Goal: Information Seeking & Learning: Learn about a topic

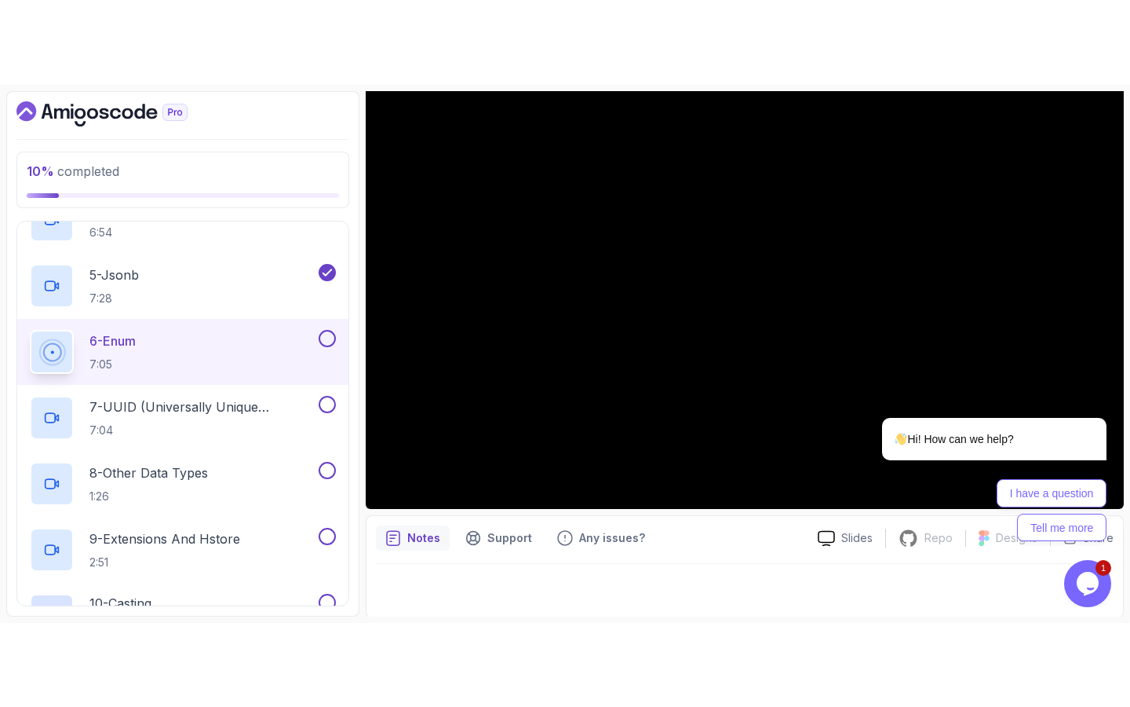
scroll to position [144, 0]
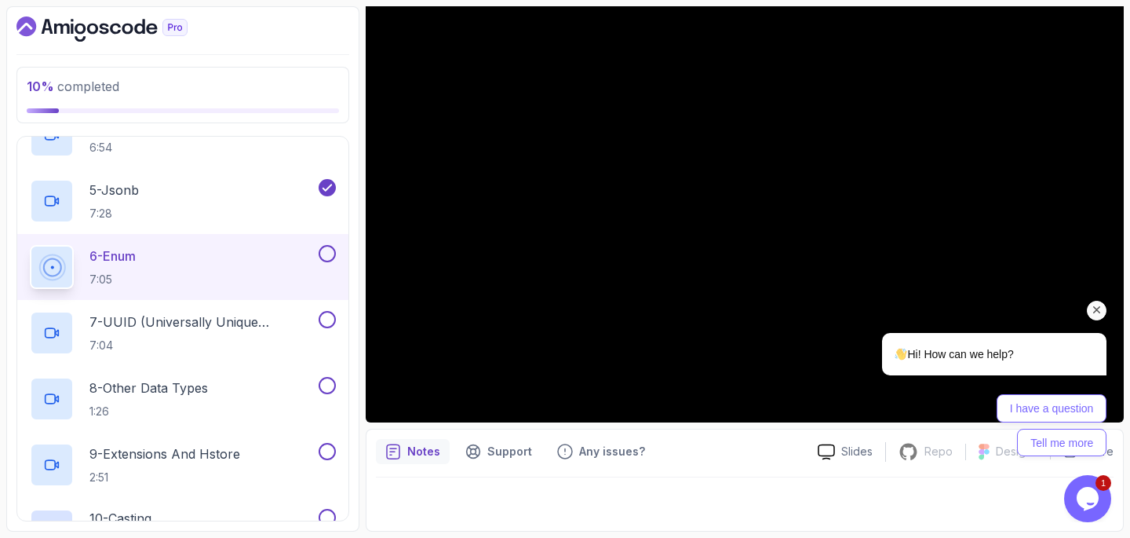
click at [1097, 308] on icon "Chat attention grabber" at bounding box center [1097, 310] width 14 height 14
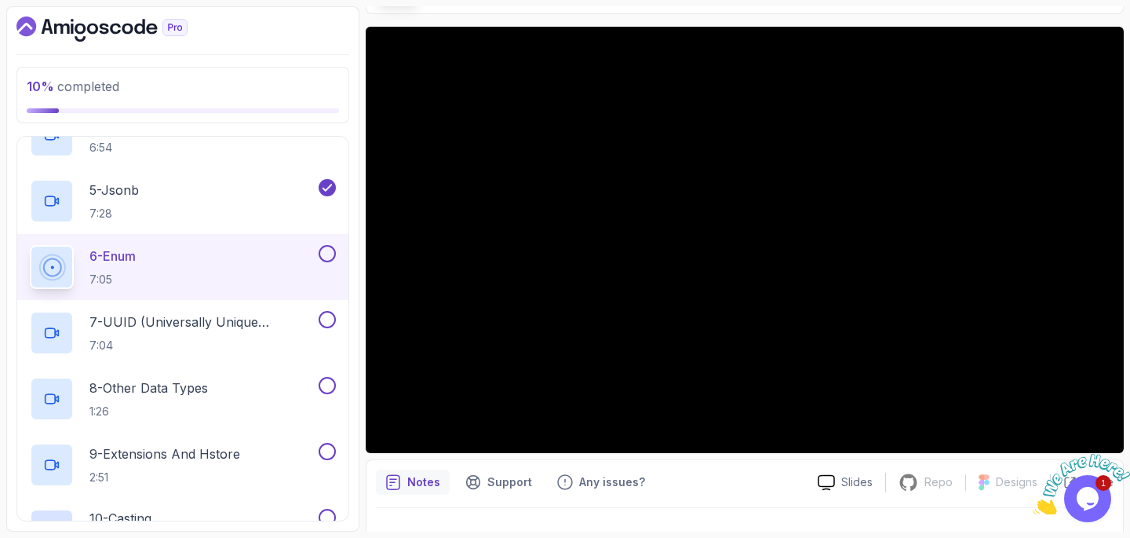
scroll to position [118, 0]
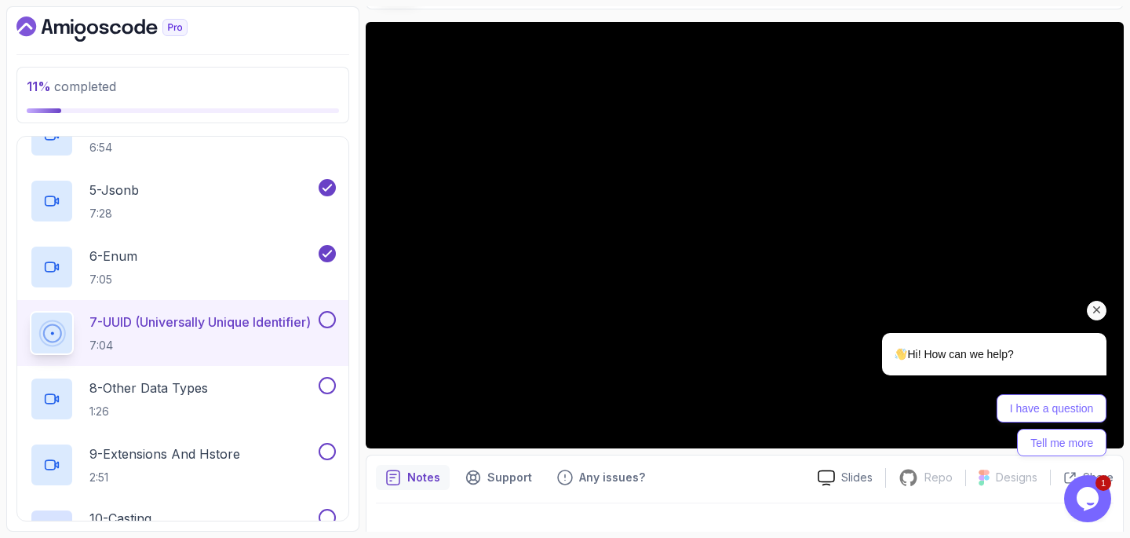
click at [1098, 309] on icon "Chat attention grabber" at bounding box center [1097, 310] width 14 height 14
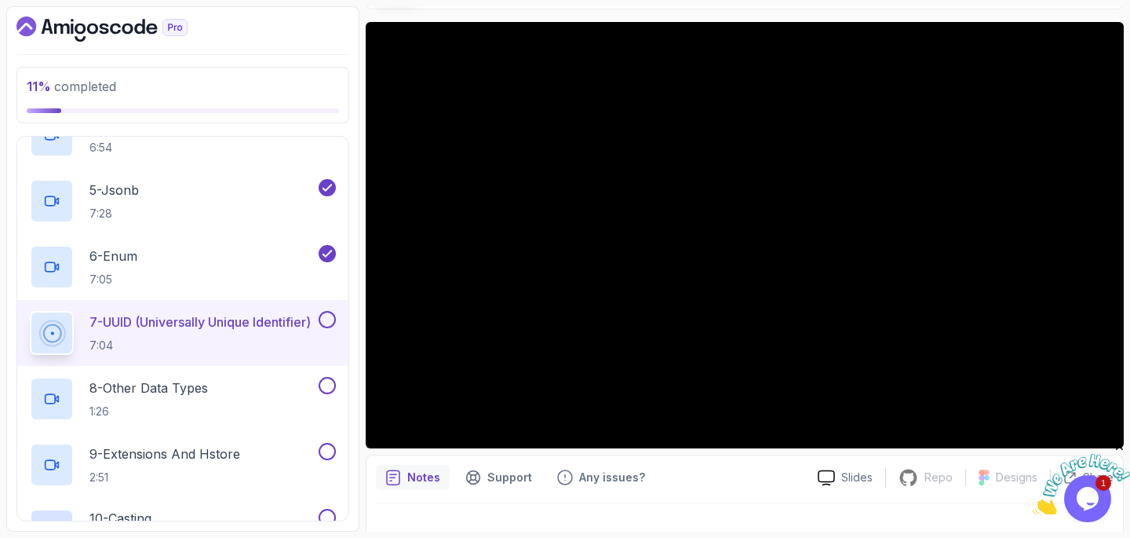
scroll to position [128, 0]
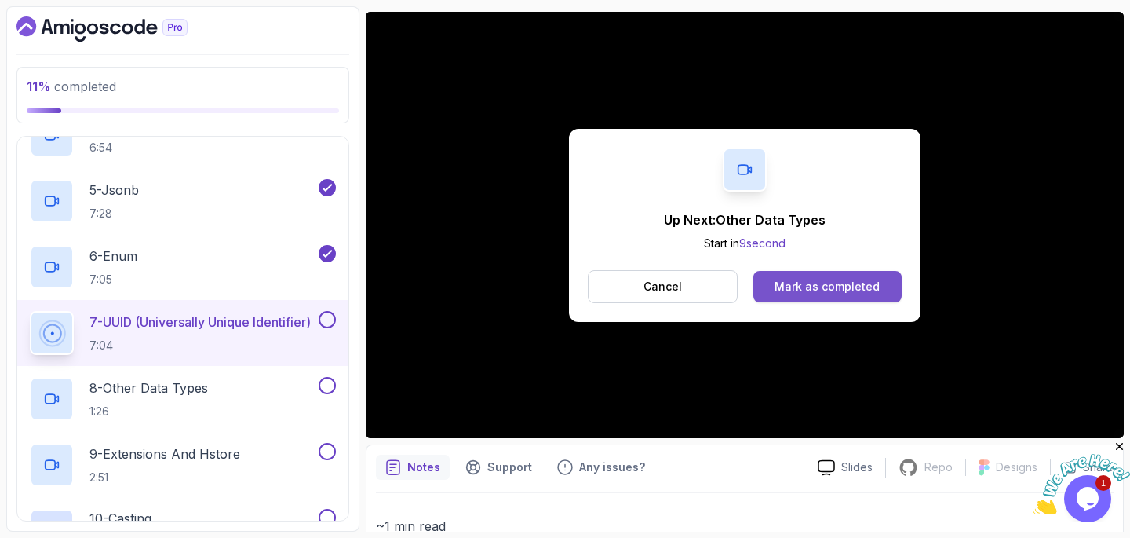
click at [827, 288] on div "Mark as completed" at bounding box center [827, 287] width 105 height 16
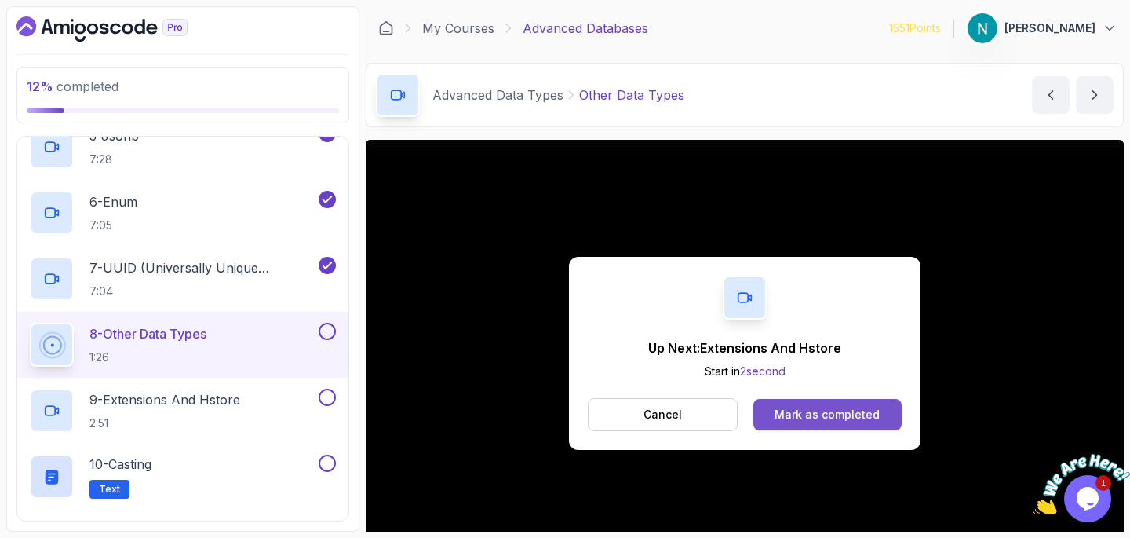
click at [802, 415] on div "Mark as completed" at bounding box center [827, 415] width 105 height 16
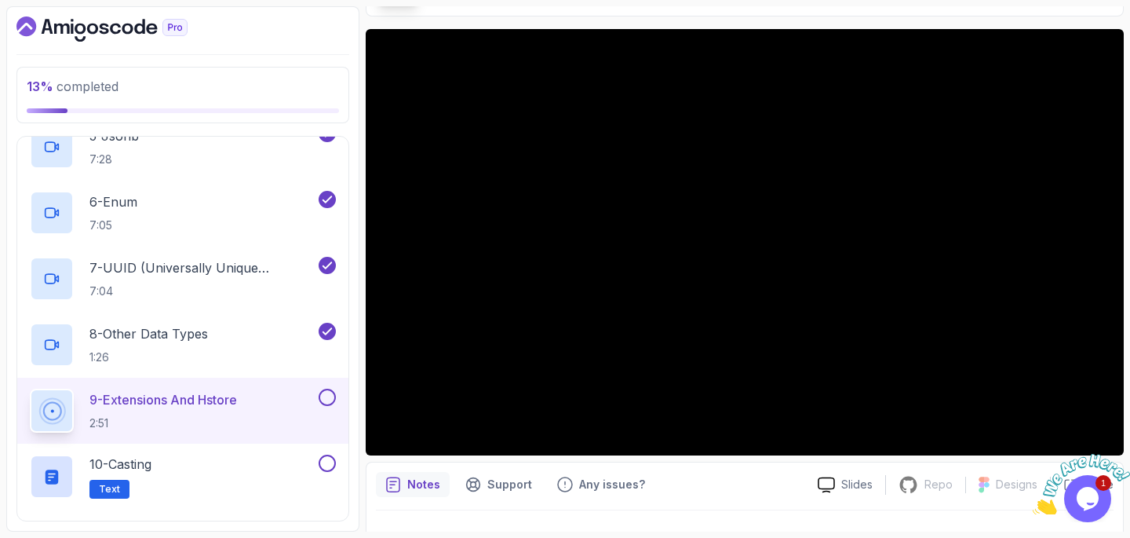
scroll to position [109, 0]
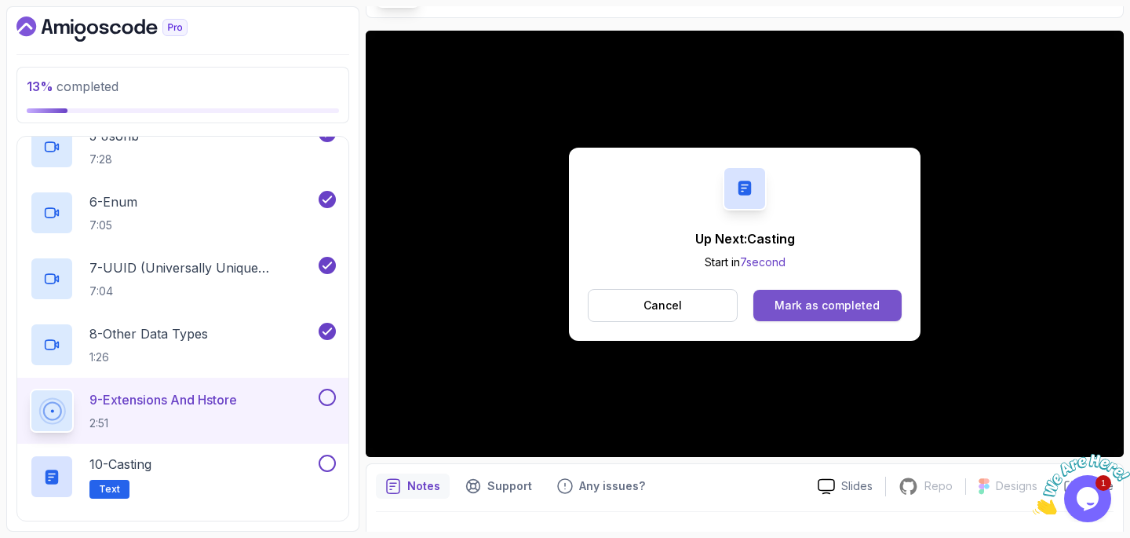
click at [842, 301] on div "Mark as completed" at bounding box center [827, 306] width 105 height 16
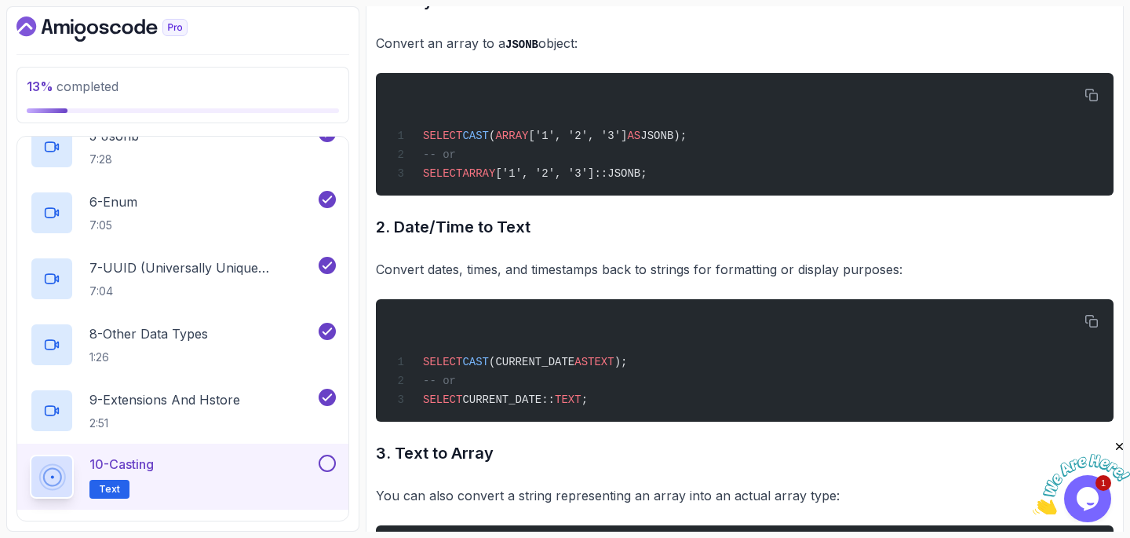
scroll to position [3459, 0]
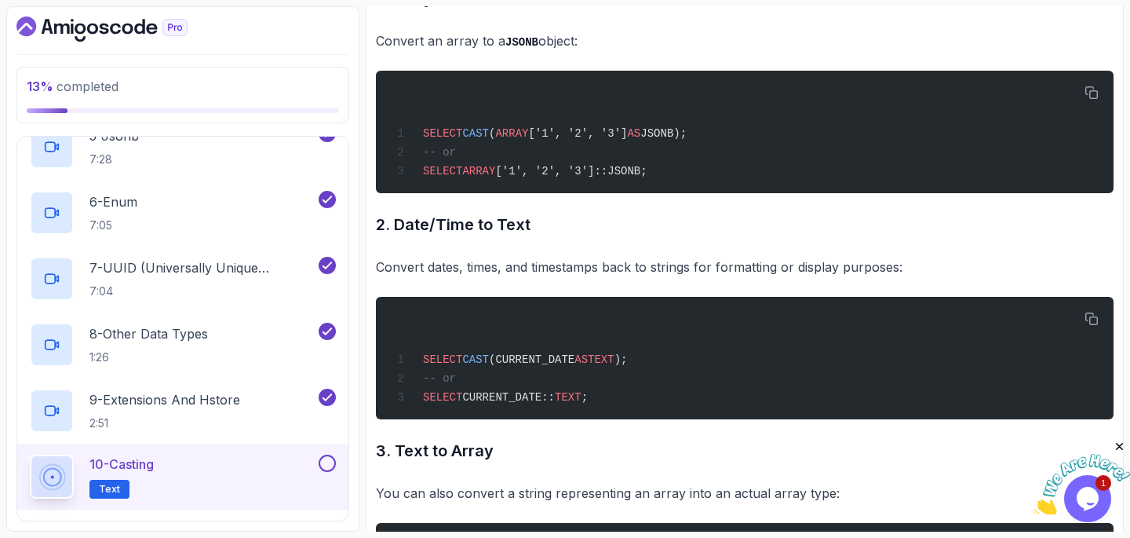
click at [331, 463] on button at bounding box center [327, 463] width 17 height 17
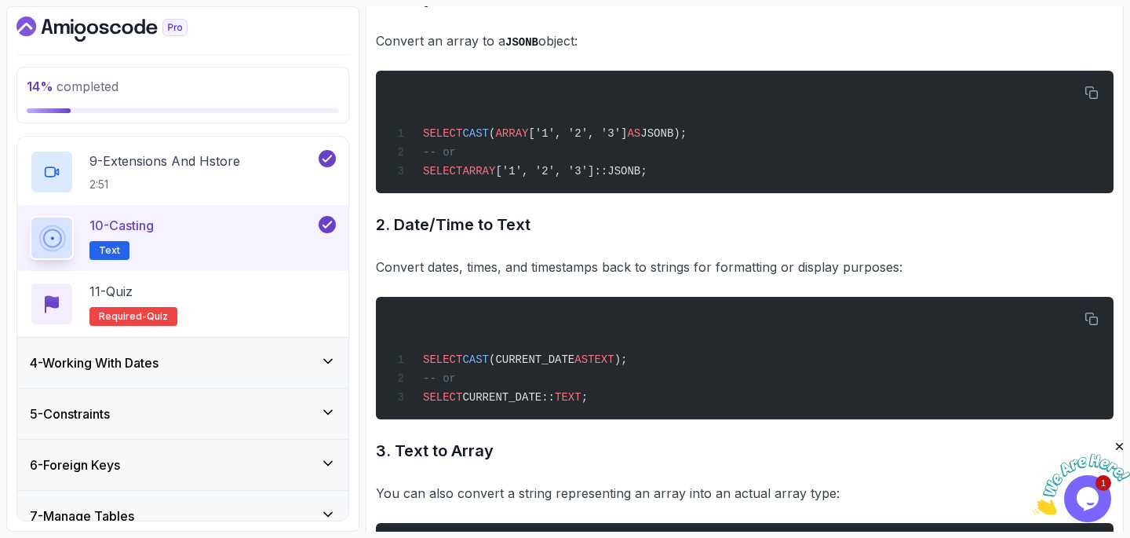
scroll to position [678, 0]
click at [234, 289] on div "11 - Quiz Required- quiz" at bounding box center [183, 303] width 306 height 44
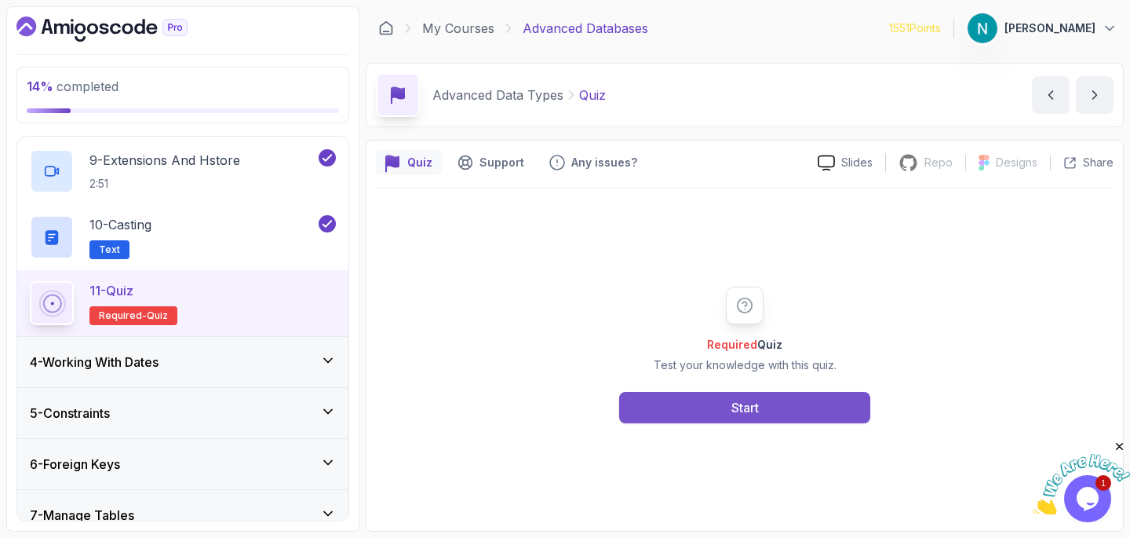
click at [704, 404] on button "Start" at bounding box center [744, 407] width 251 height 31
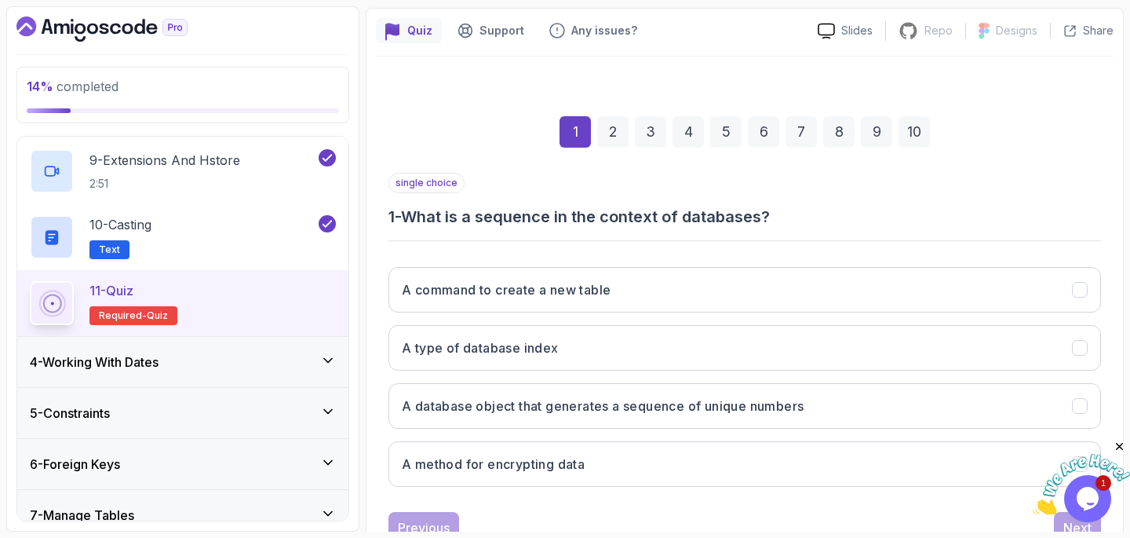
scroll to position [133, 0]
click at [704, 404] on h3 "A database object that generates a sequence of unique numbers" at bounding box center [603, 404] width 402 height 19
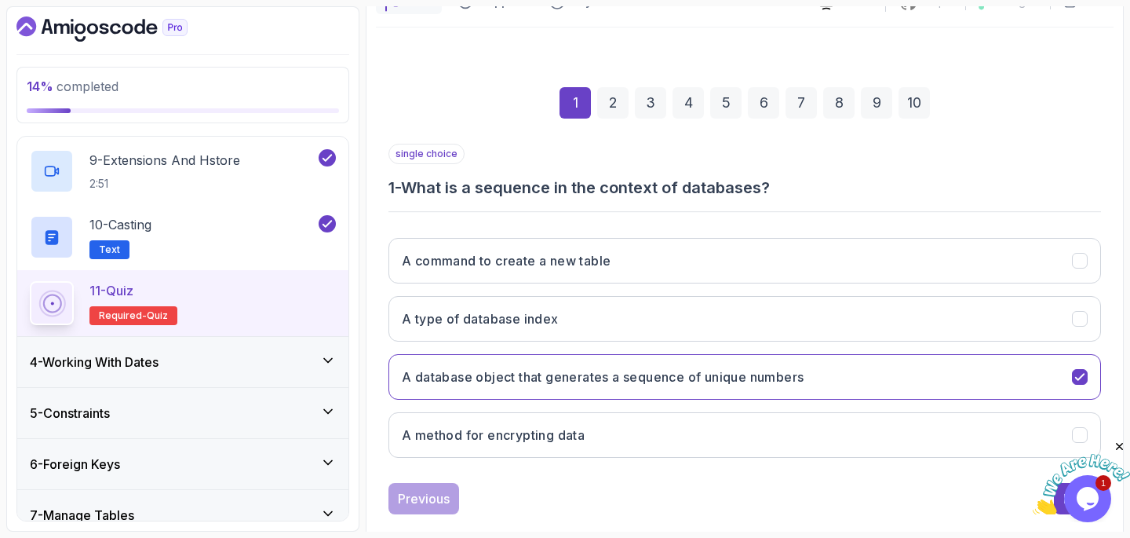
scroll to position [188, 0]
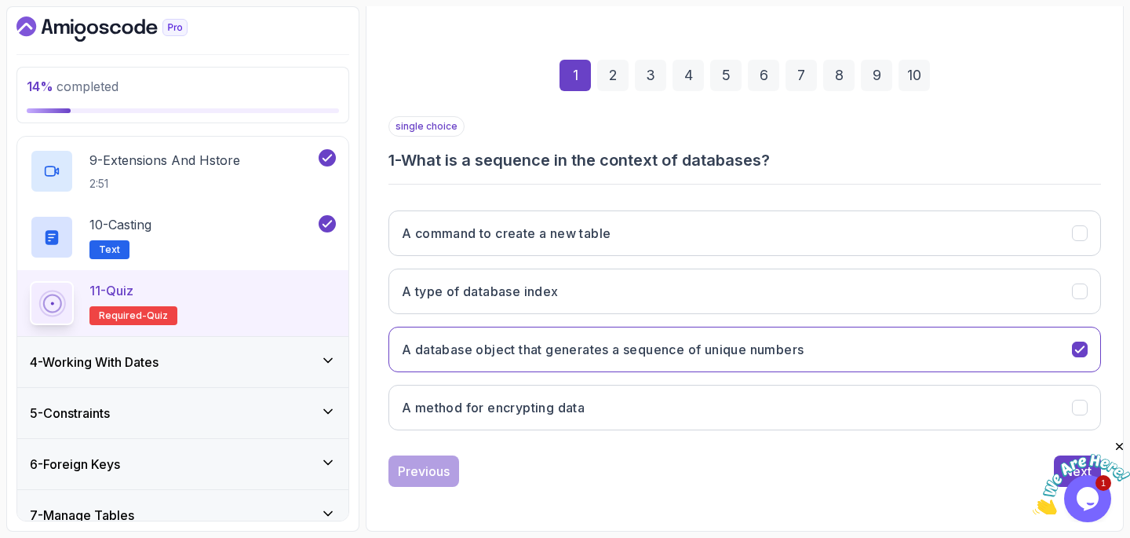
click at [1116, 444] on icon "Close" at bounding box center [1120, 447] width 14 height 14
click at [1087, 465] on div "Next" at bounding box center [1078, 471] width 28 height 19
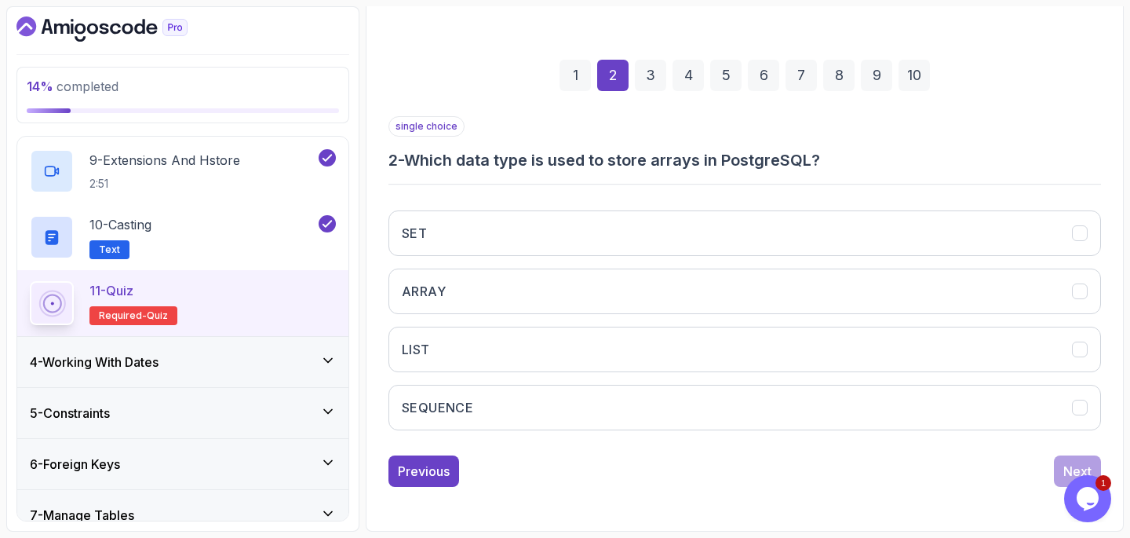
click at [648, 318] on div "SET ARRAY LIST SEQUENCE" at bounding box center [745, 320] width 713 height 245
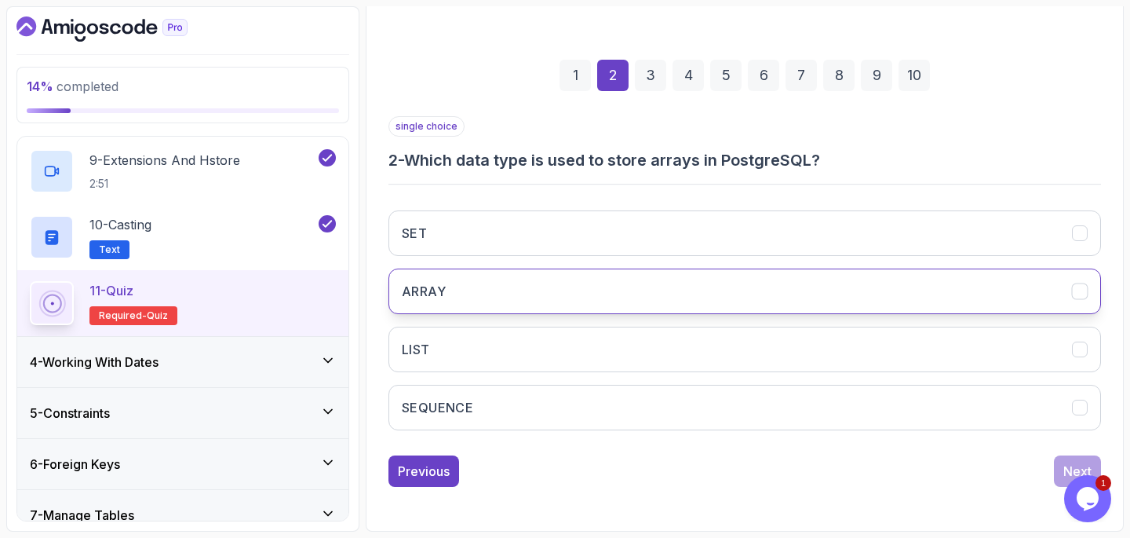
click at [652, 292] on button "ARRAY" at bounding box center [745, 291] width 713 height 46
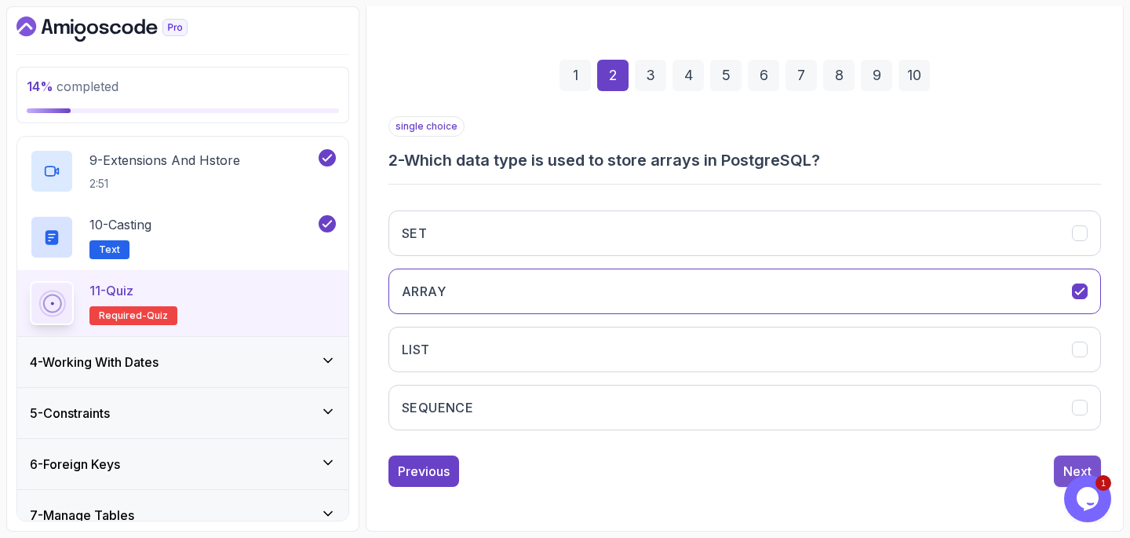
click at [1074, 465] on div "Next" at bounding box center [1078, 471] width 28 height 19
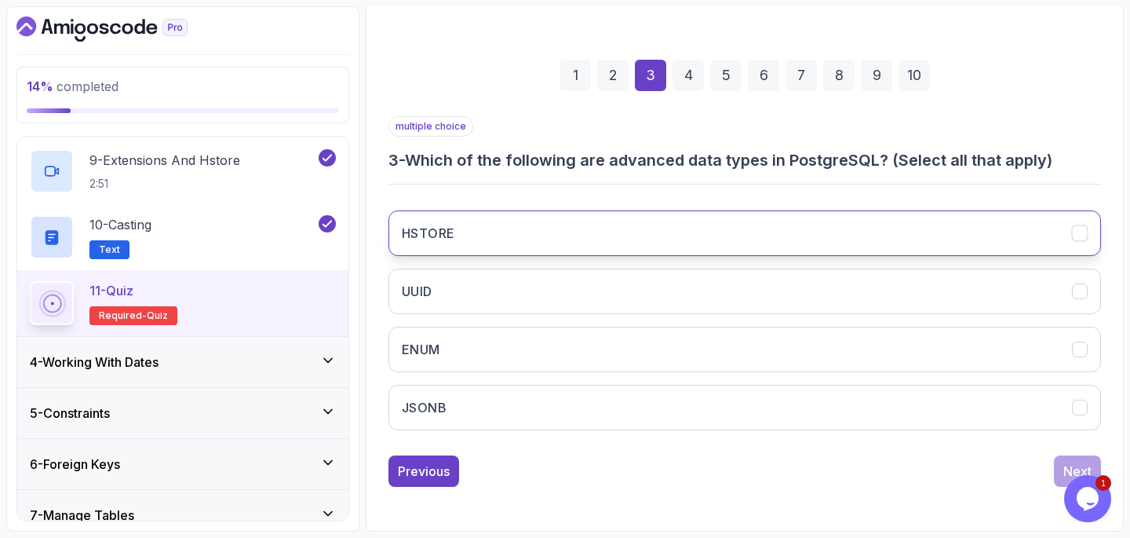
click at [476, 228] on button "HSTORE" at bounding box center [745, 233] width 713 height 46
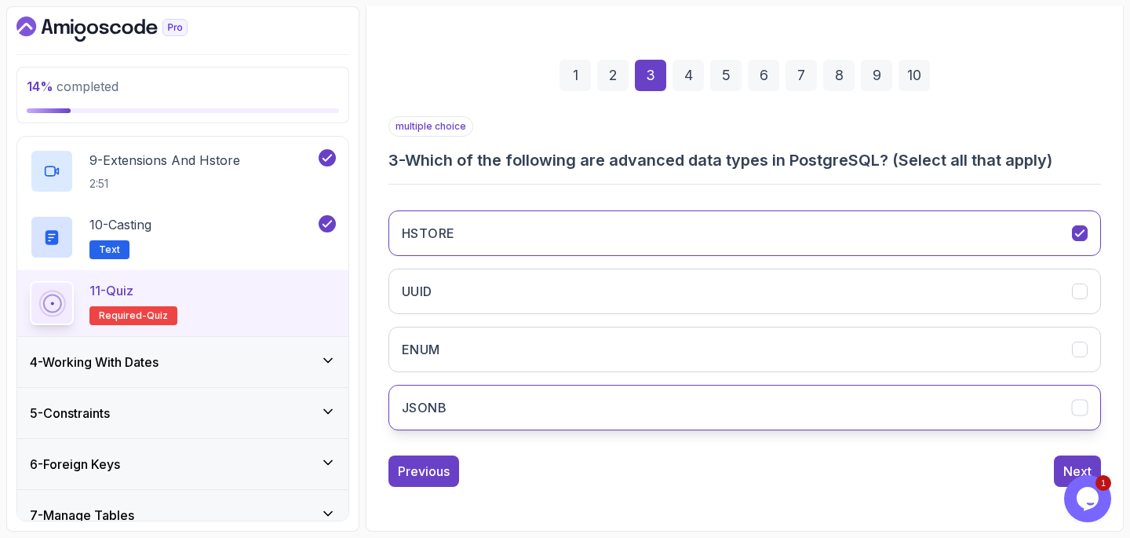
click at [533, 415] on button "JSONB" at bounding box center [745, 408] width 713 height 46
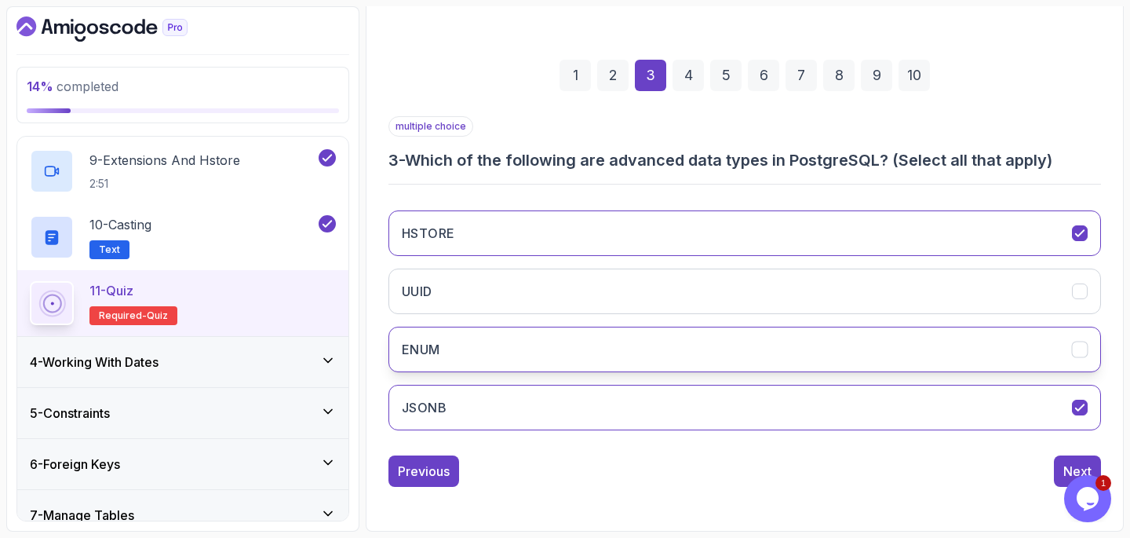
click at [510, 356] on button "ENUM" at bounding box center [745, 350] width 713 height 46
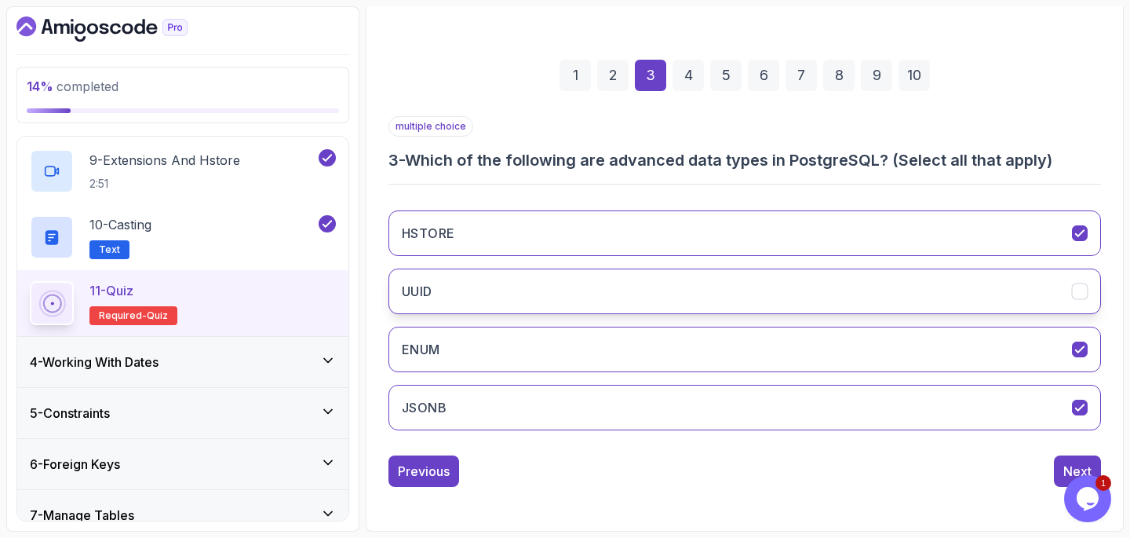
click at [495, 304] on button "UUID" at bounding box center [745, 291] width 713 height 46
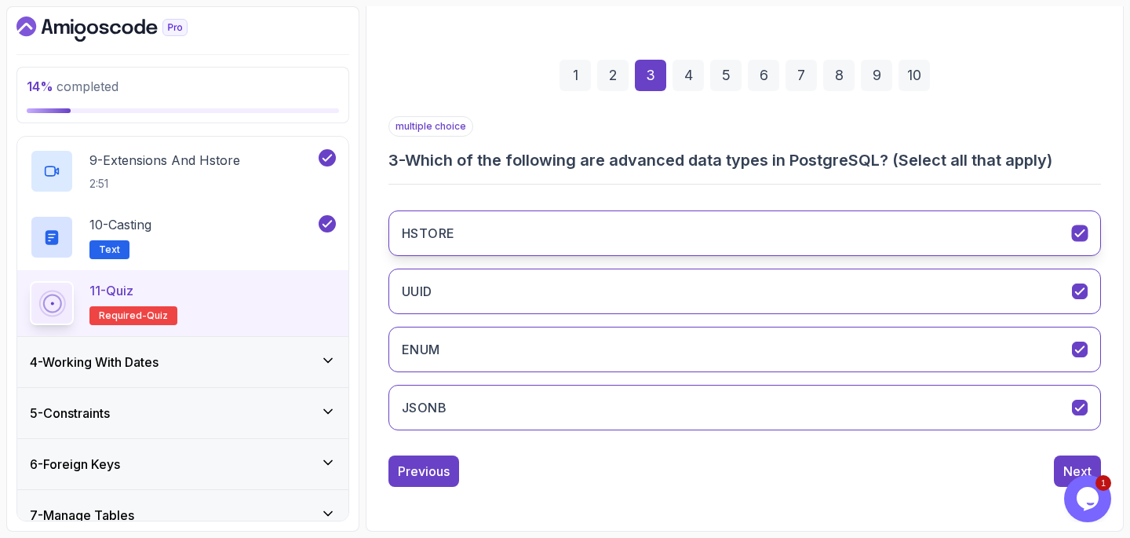
click at [626, 218] on button "HSTORE" at bounding box center [745, 233] width 713 height 46
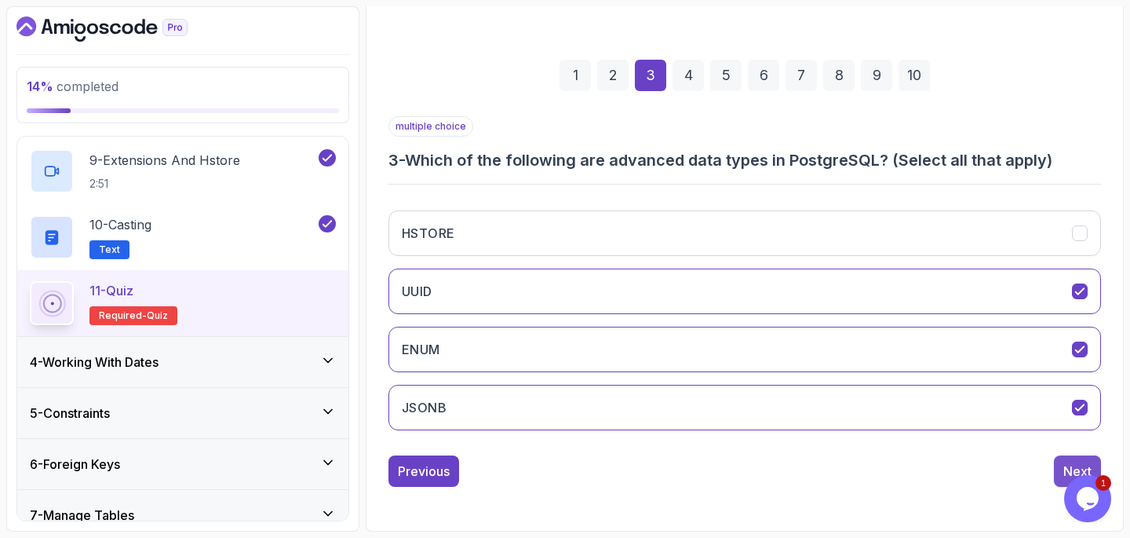
click at [1058, 461] on button "Next" at bounding box center [1077, 470] width 47 height 31
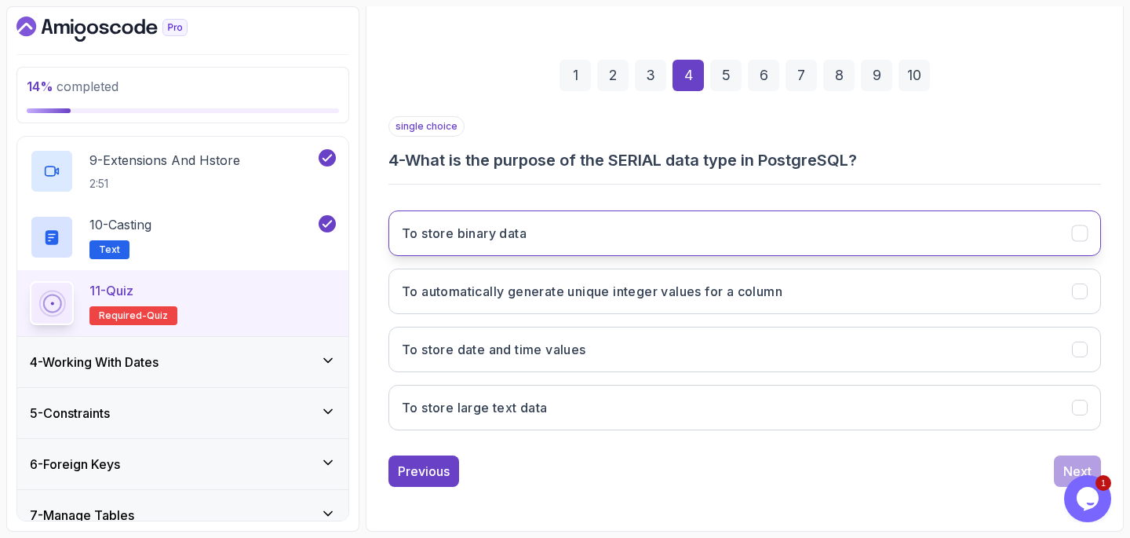
click at [677, 246] on button "To store binary data" at bounding box center [745, 233] width 713 height 46
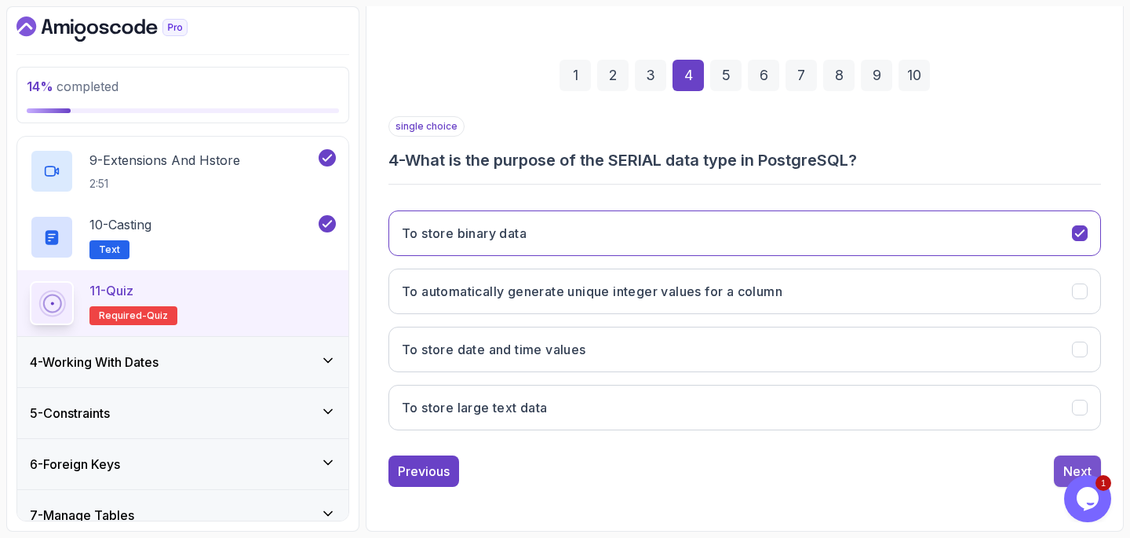
click at [1068, 459] on button "Next" at bounding box center [1077, 470] width 47 height 31
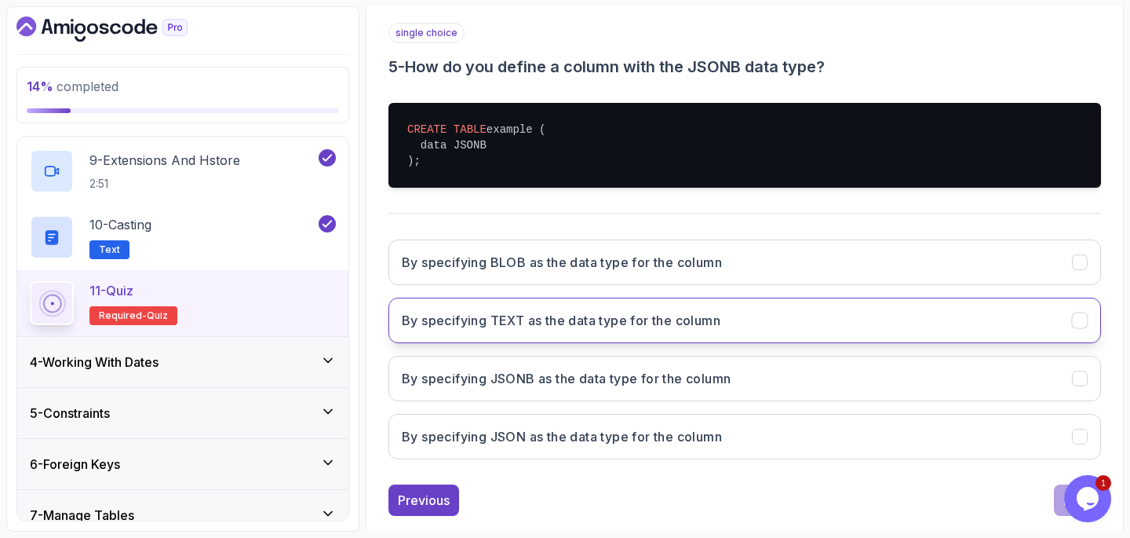
scroll to position [294, 0]
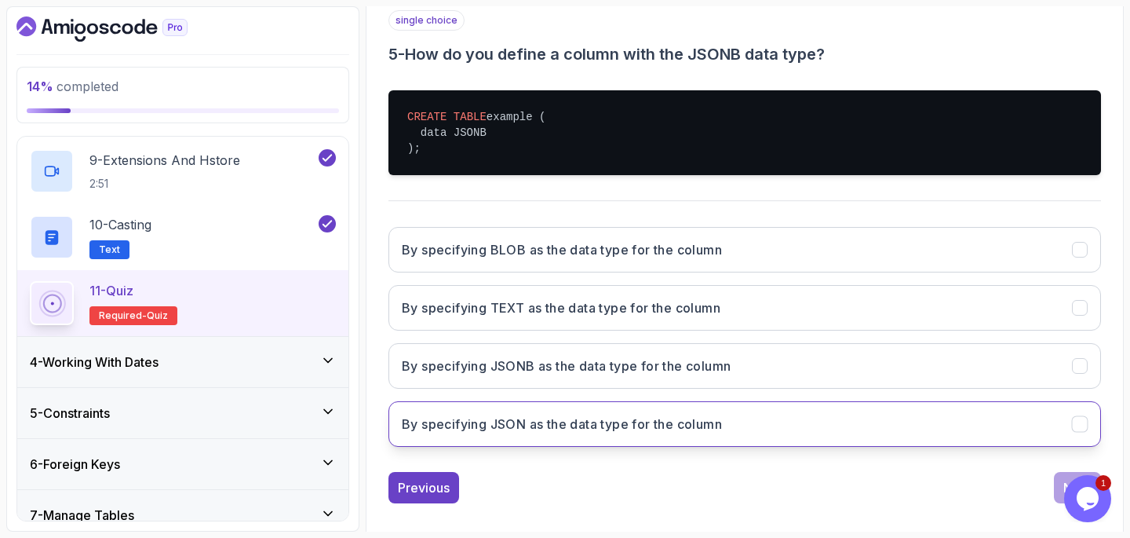
click at [634, 434] on button "By specifying JSON as the data type for the column" at bounding box center [745, 424] width 713 height 46
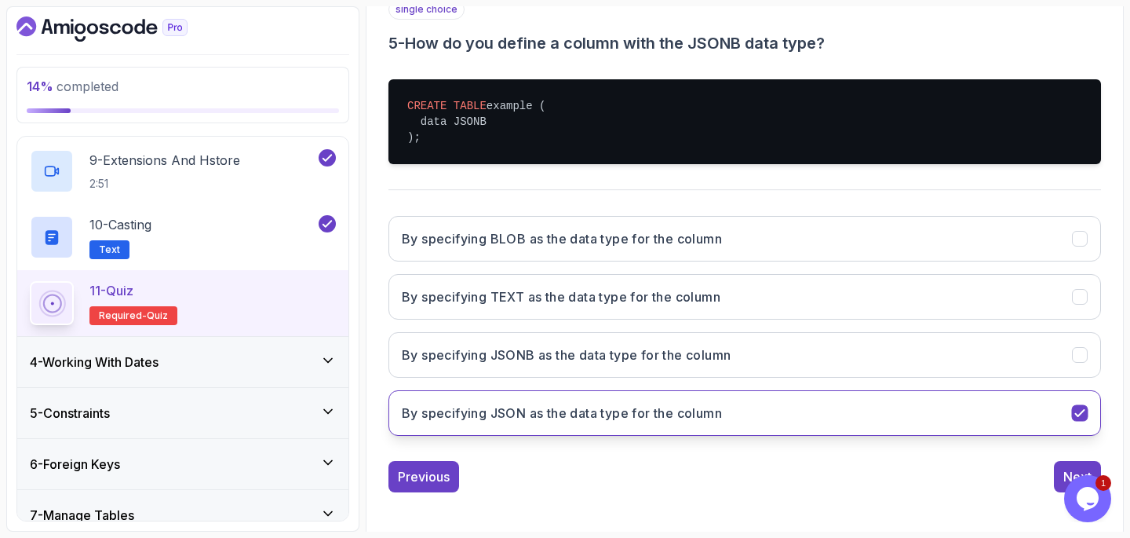
scroll to position [311, 0]
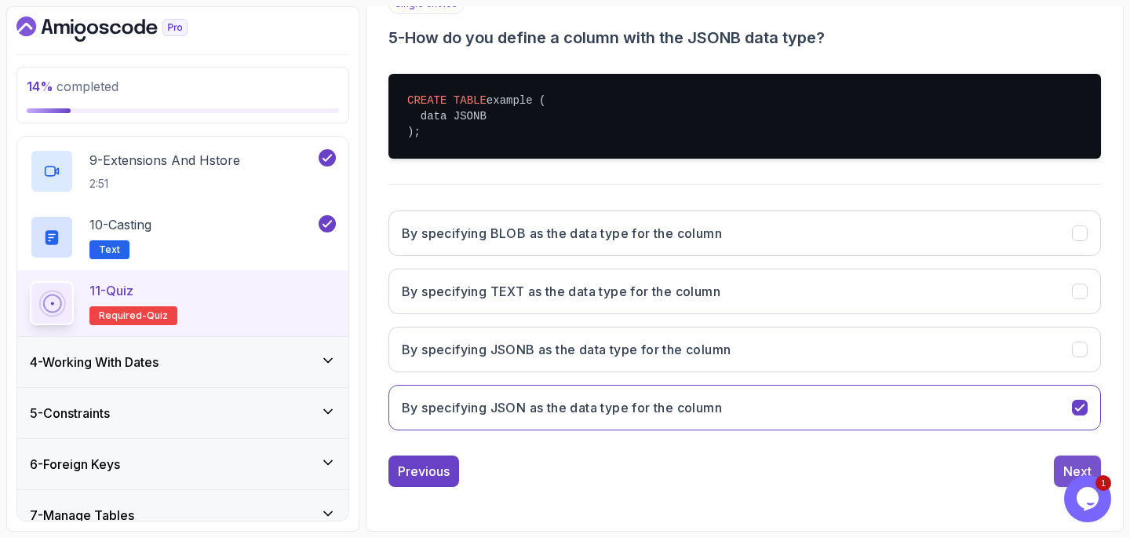
click at [1065, 465] on div "Next" at bounding box center [1078, 471] width 28 height 19
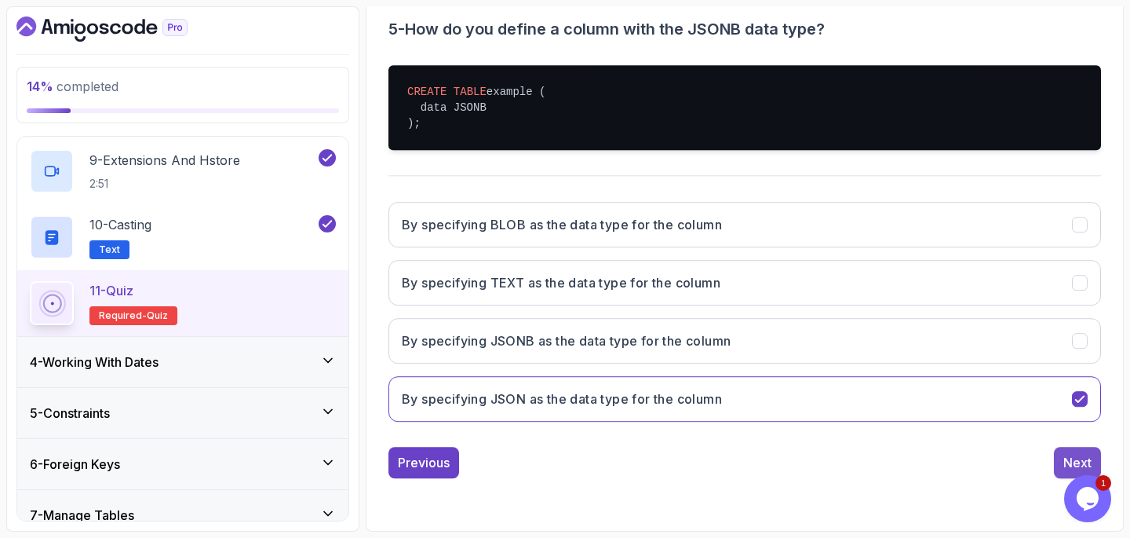
scroll to position [210, 0]
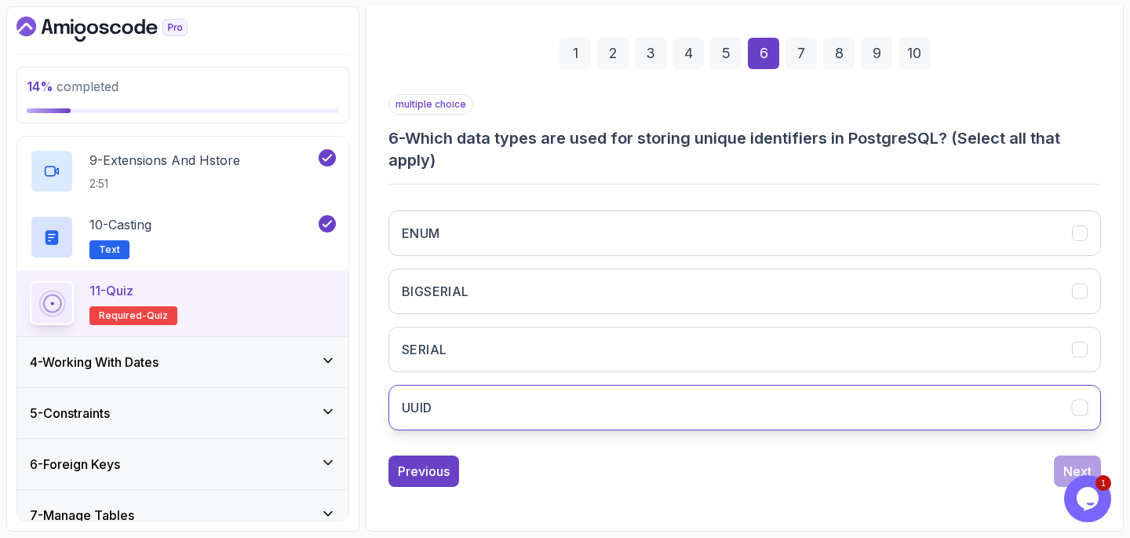
click at [594, 407] on button "UUID" at bounding box center [745, 408] width 713 height 46
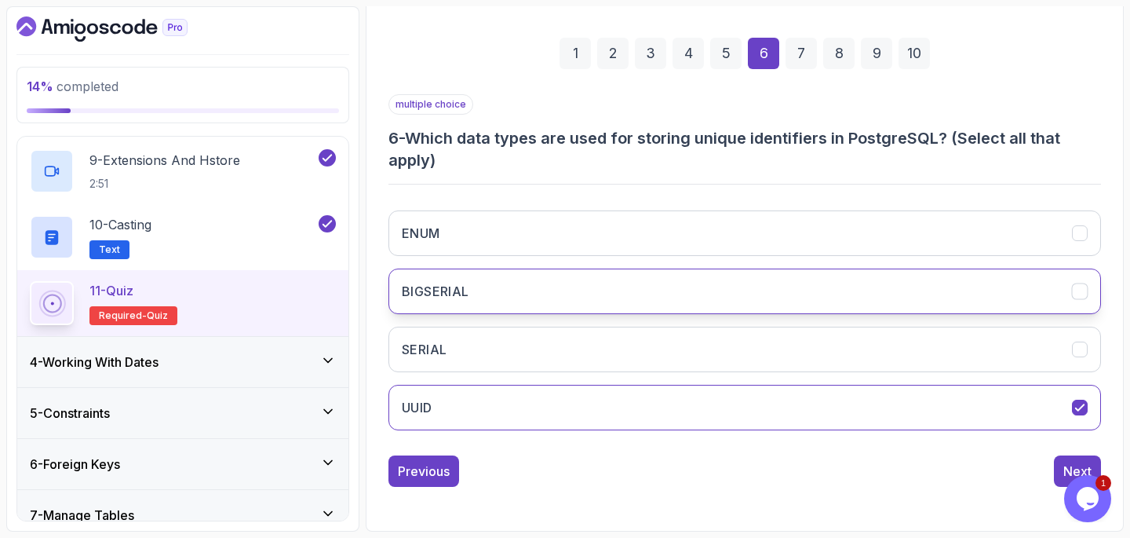
click at [597, 305] on button "BIGSERIAL" at bounding box center [745, 291] width 713 height 46
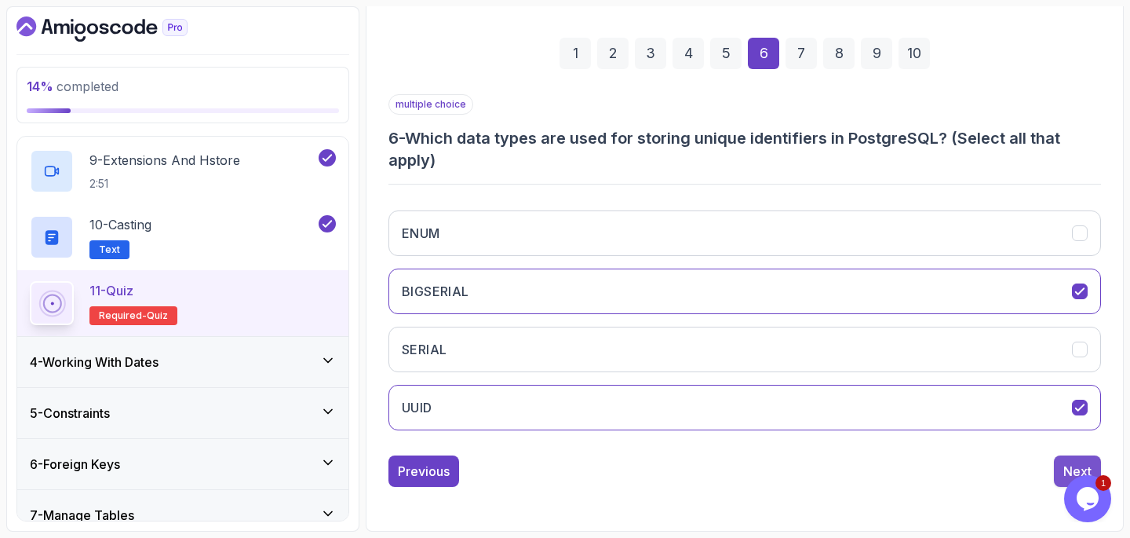
click at [1058, 459] on button "Next" at bounding box center [1077, 470] width 47 height 31
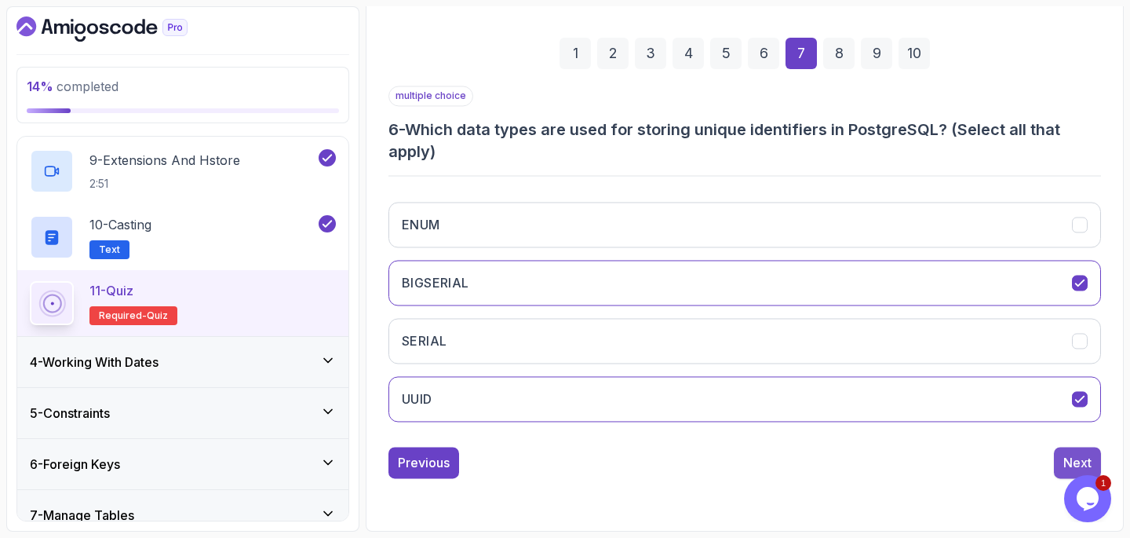
scroll to position [188, 0]
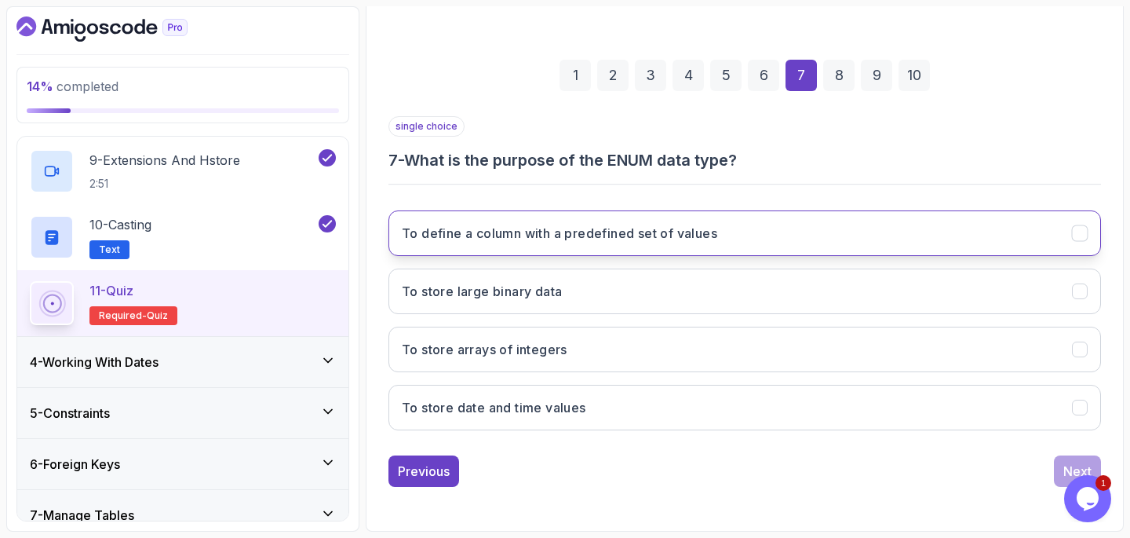
click at [784, 233] on button "To define a column with a predefined set of values" at bounding box center [745, 233] width 713 height 46
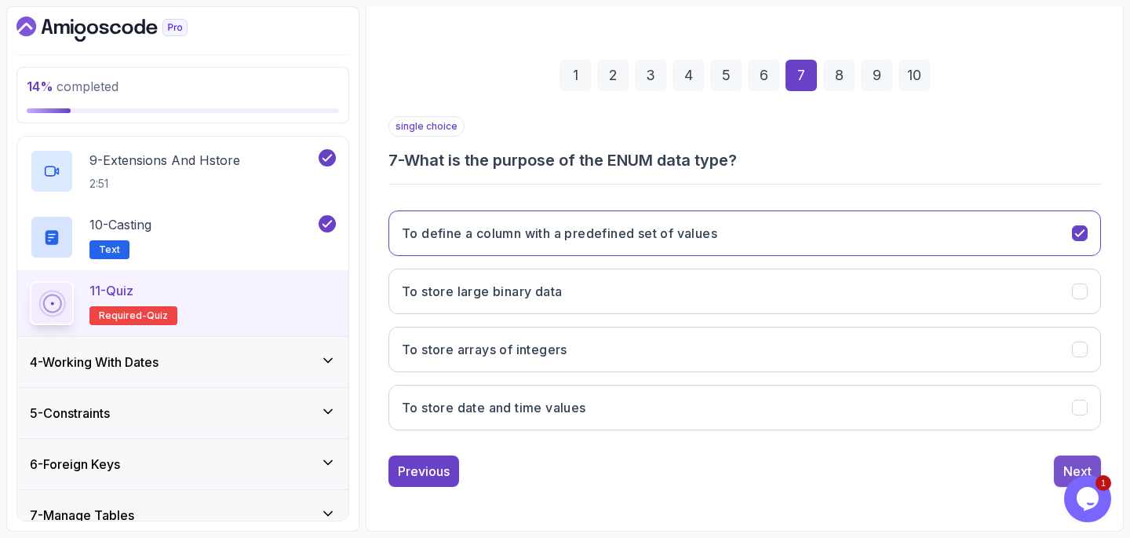
click at [1076, 463] on div "Next" at bounding box center [1078, 471] width 28 height 19
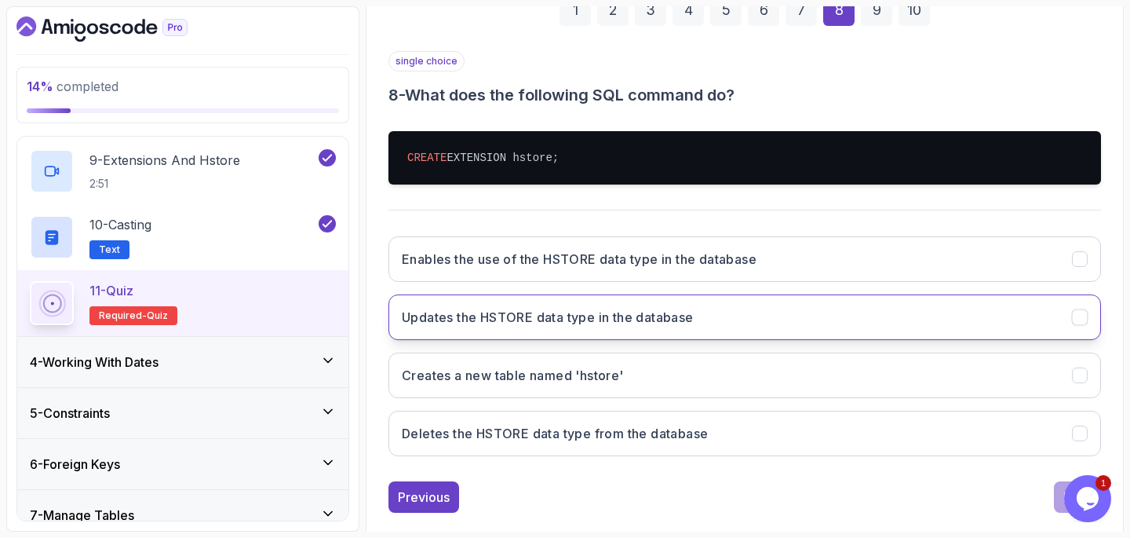
scroll to position [254, 0]
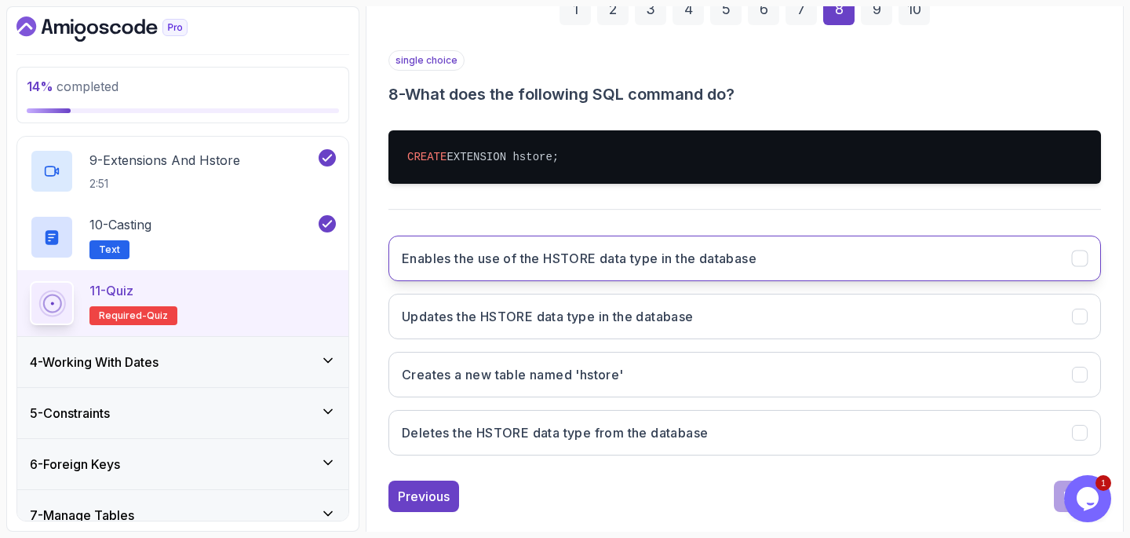
click at [714, 264] on h3 "Enables the use of the HSTORE data type in the database" at bounding box center [579, 258] width 355 height 19
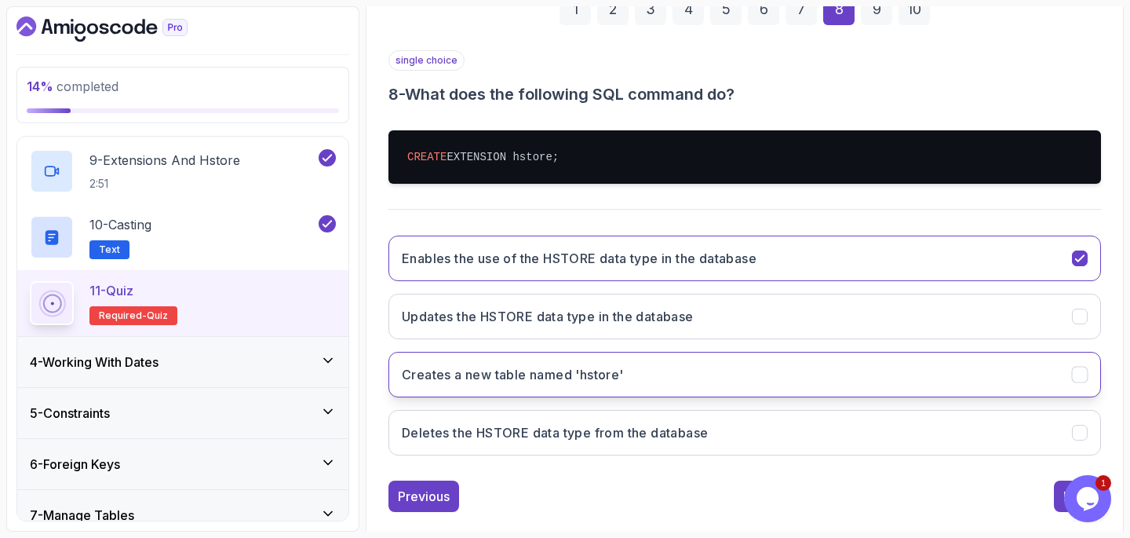
scroll to position [279, 0]
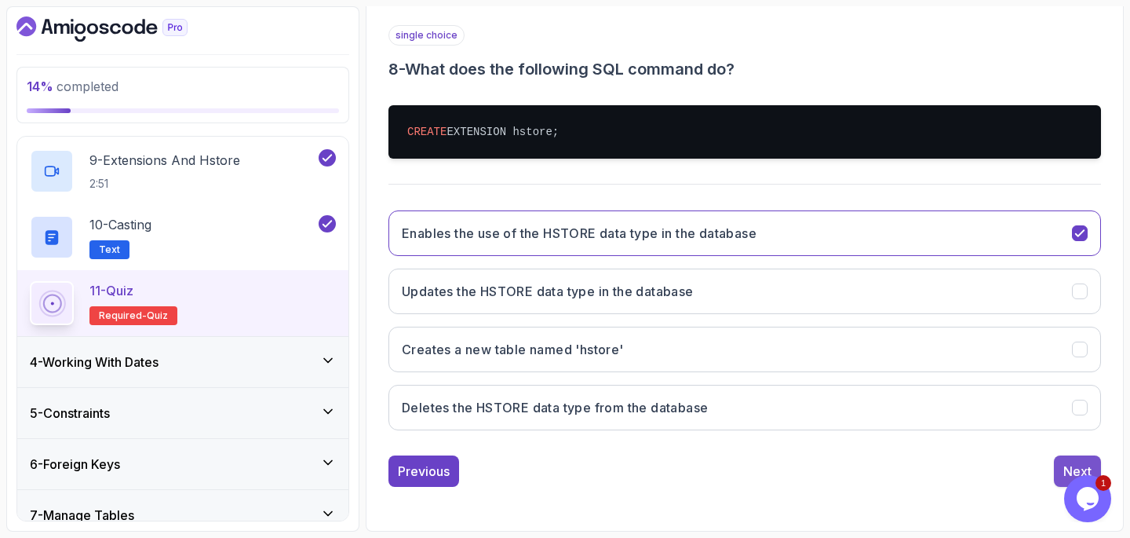
click at [1064, 469] on div "Next" at bounding box center [1078, 471] width 28 height 19
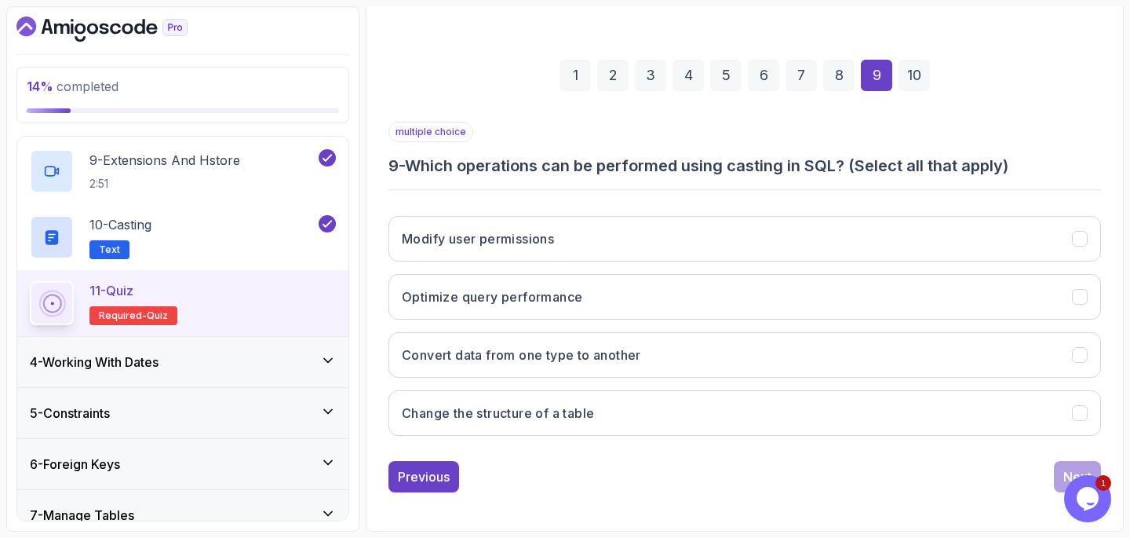
scroll to position [188, 0]
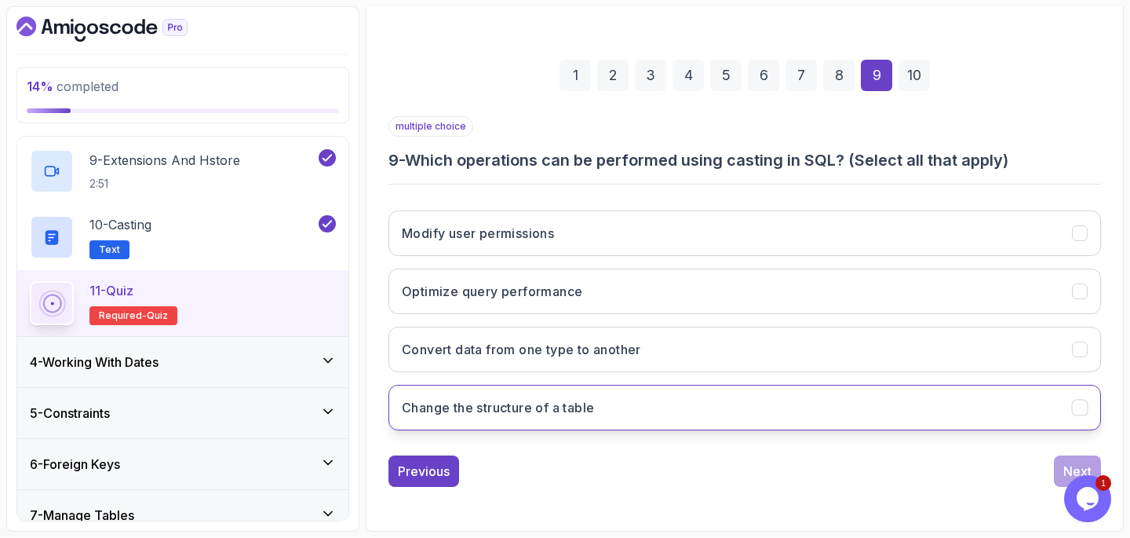
click at [721, 420] on button "Change the structure of a table" at bounding box center [745, 408] width 713 height 46
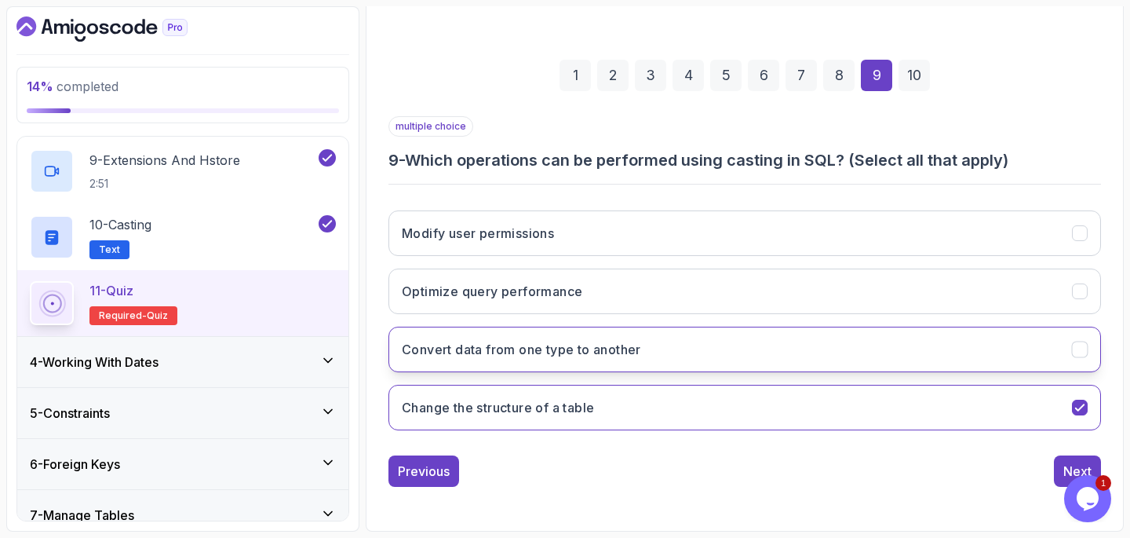
click at [698, 345] on button "Convert data from one type to another" at bounding box center [745, 350] width 713 height 46
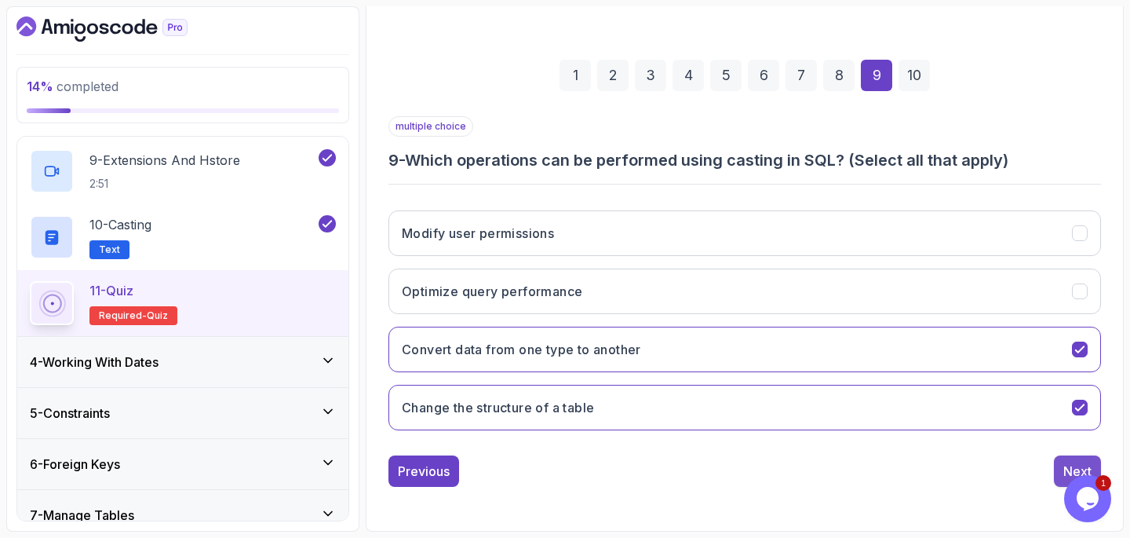
click at [1061, 459] on button "Next" at bounding box center [1077, 470] width 47 height 31
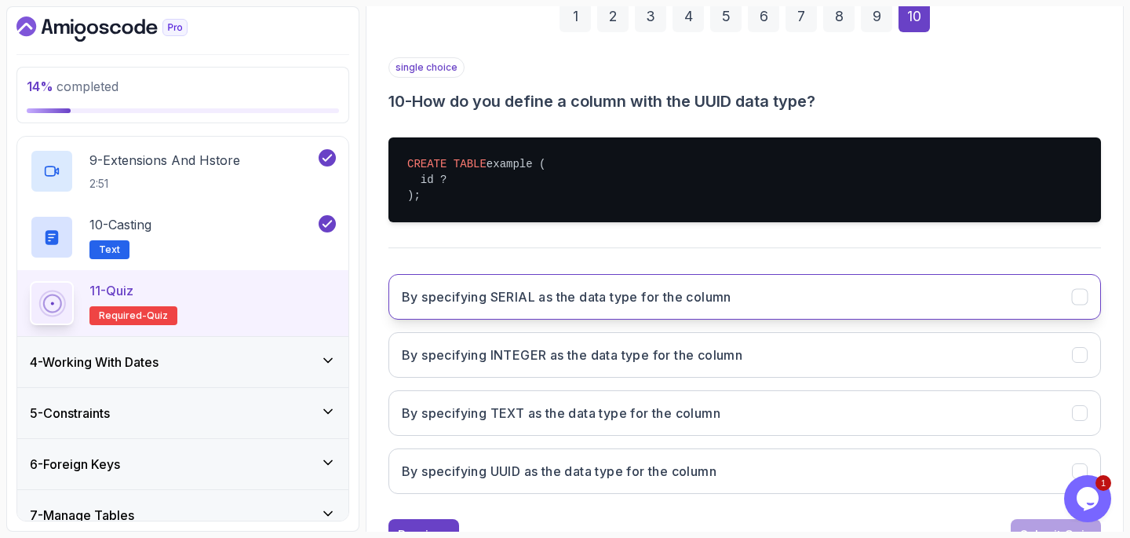
scroll to position [250, 0]
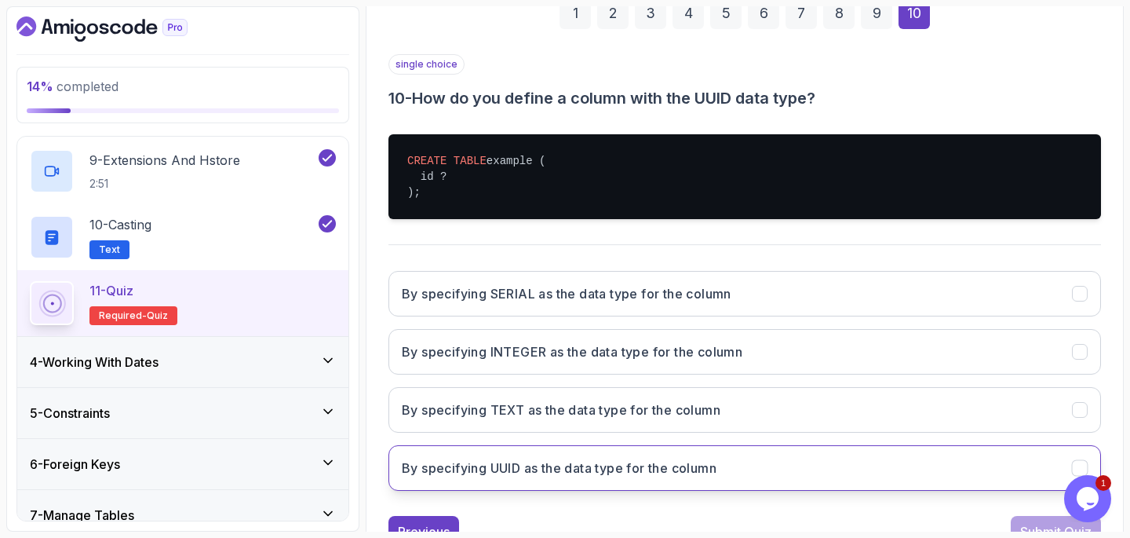
click at [955, 466] on button "By specifying UUID as the data type for the column" at bounding box center [745, 468] width 713 height 46
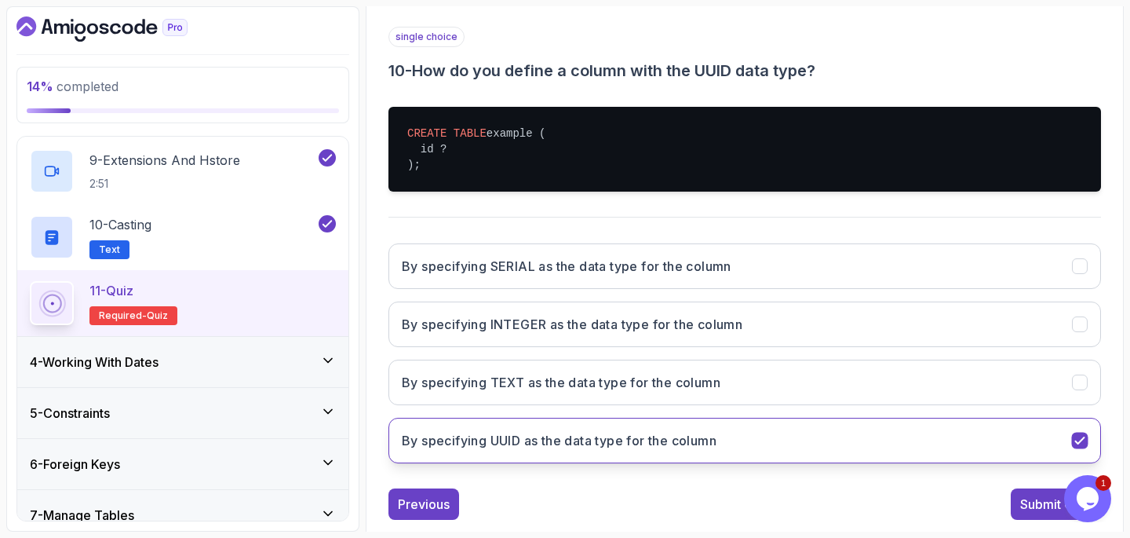
scroll to position [311, 0]
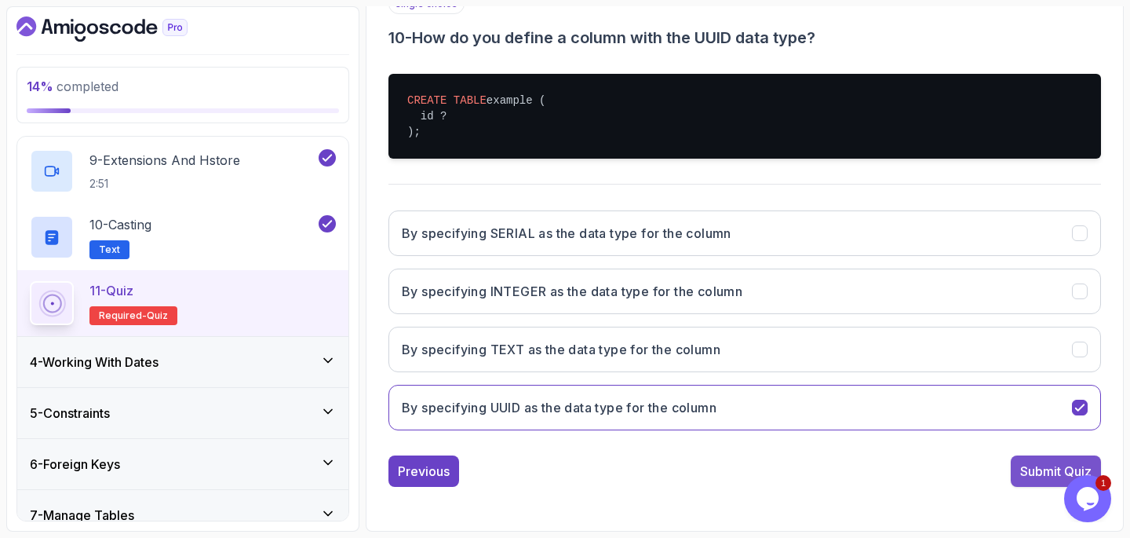
click at [1021, 474] on div "Submit Quiz" at bounding box center [1056, 471] width 71 height 19
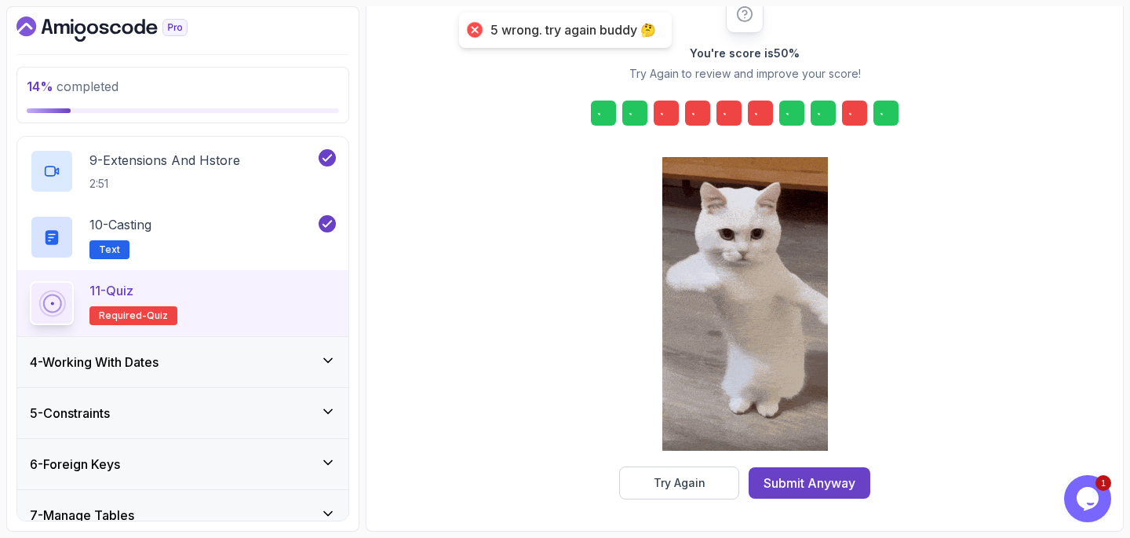
scroll to position [215, 0]
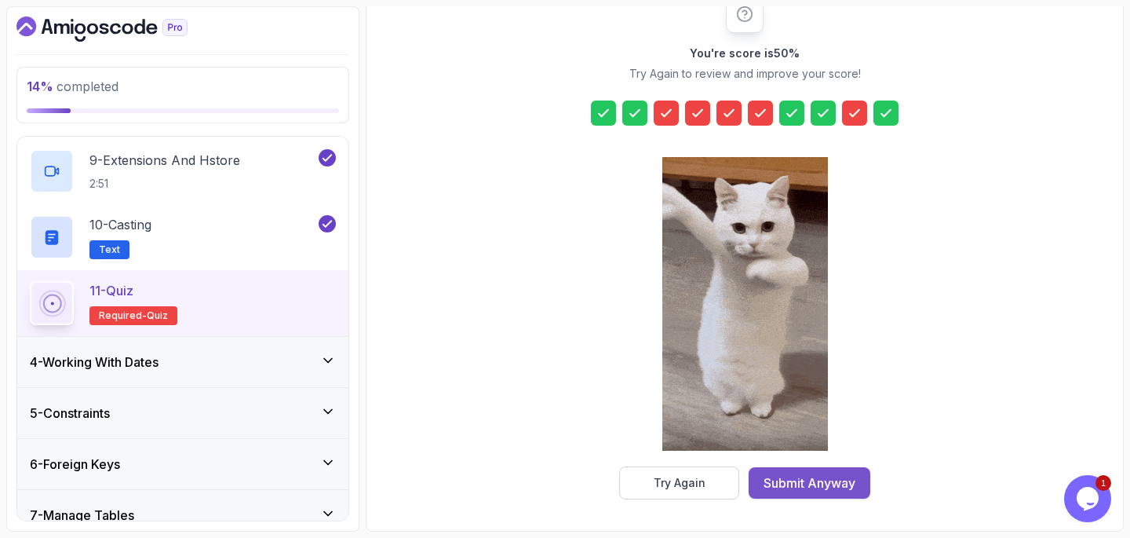
click at [831, 478] on div "Submit Anyway" at bounding box center [810, 482] width 92 height 19
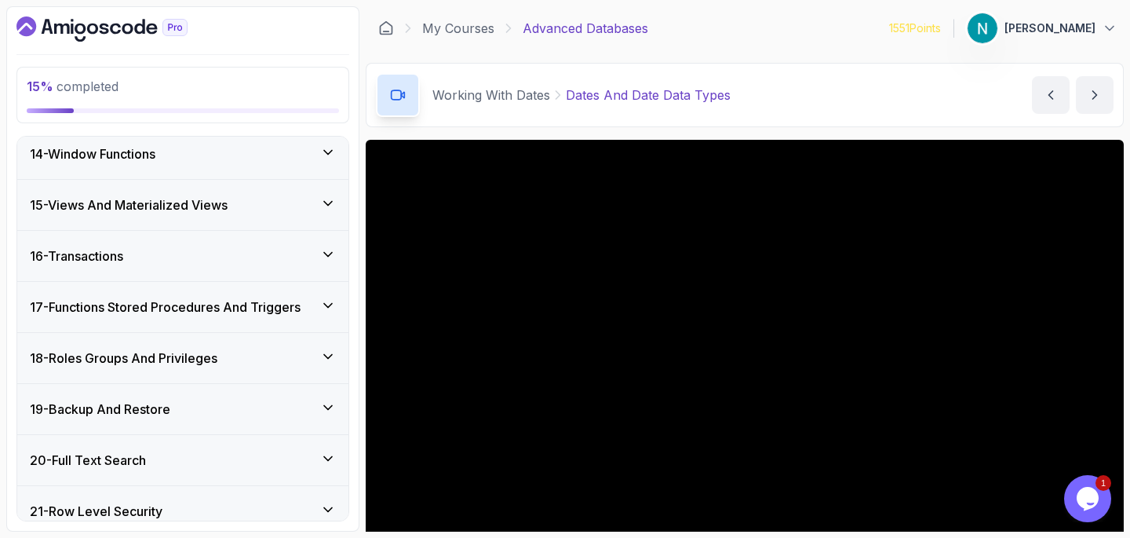
scroll to position [1068, 0]
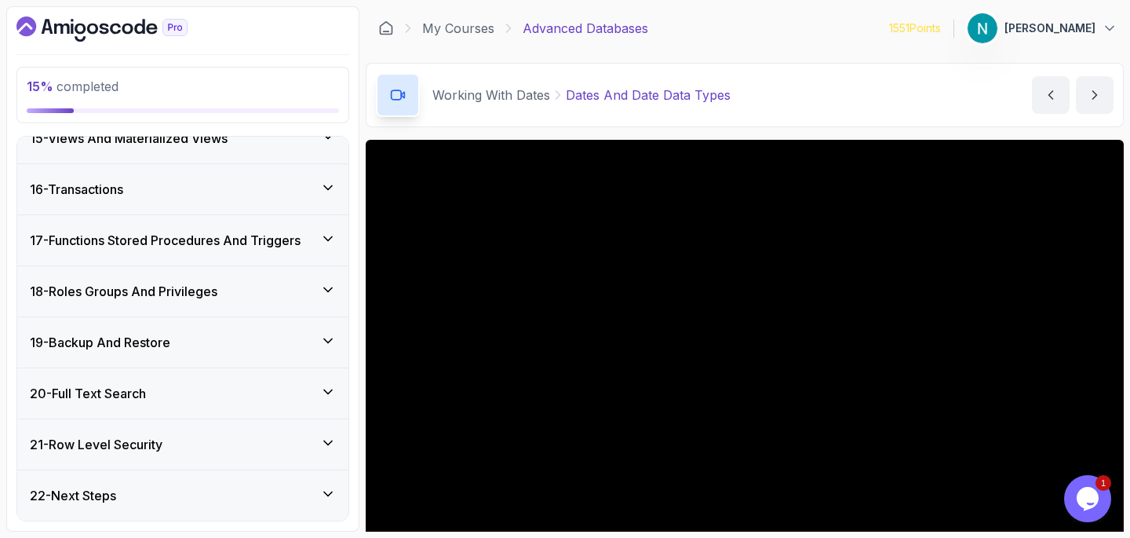
click at [233, 499] on div "22 - Next Steps" at bounding box center [183, 495] width 306 height 19
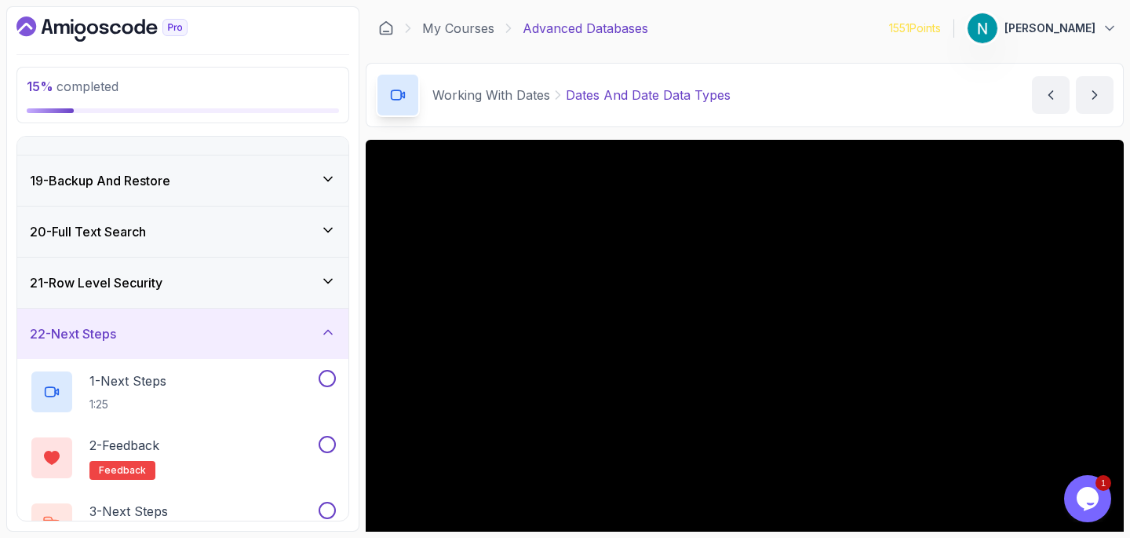
scroll to position [936, 0]
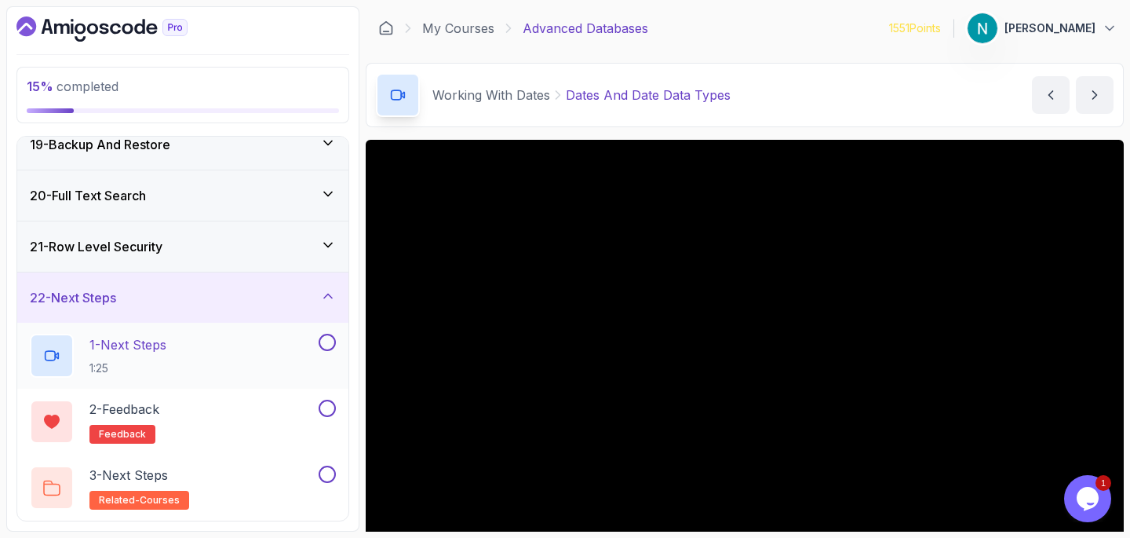
click at [166, 371] on p "1:25" at bounding box center [127, 368] width 77 height 16
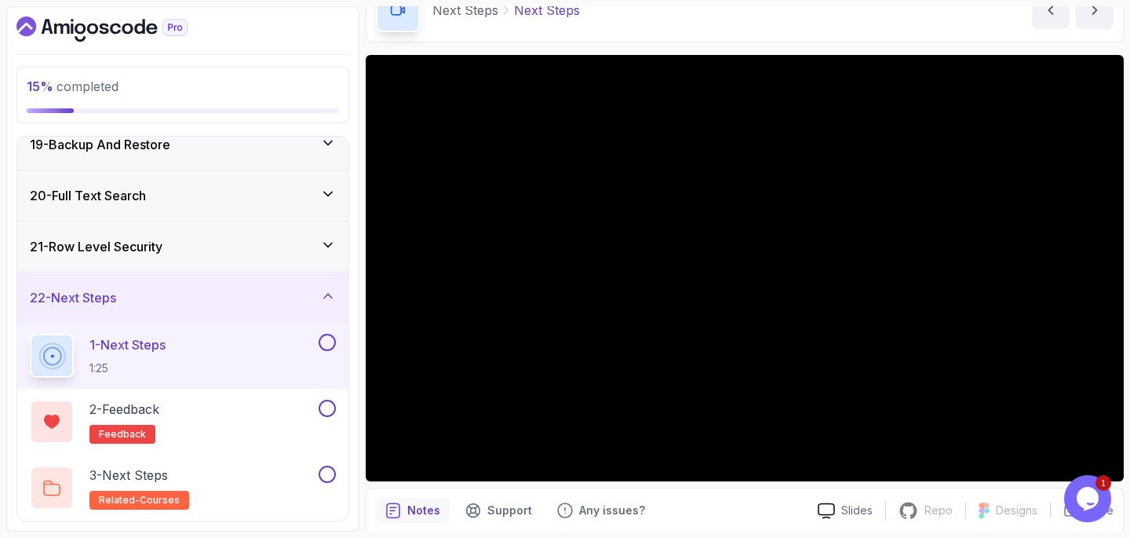
scroll to position [144, 0]
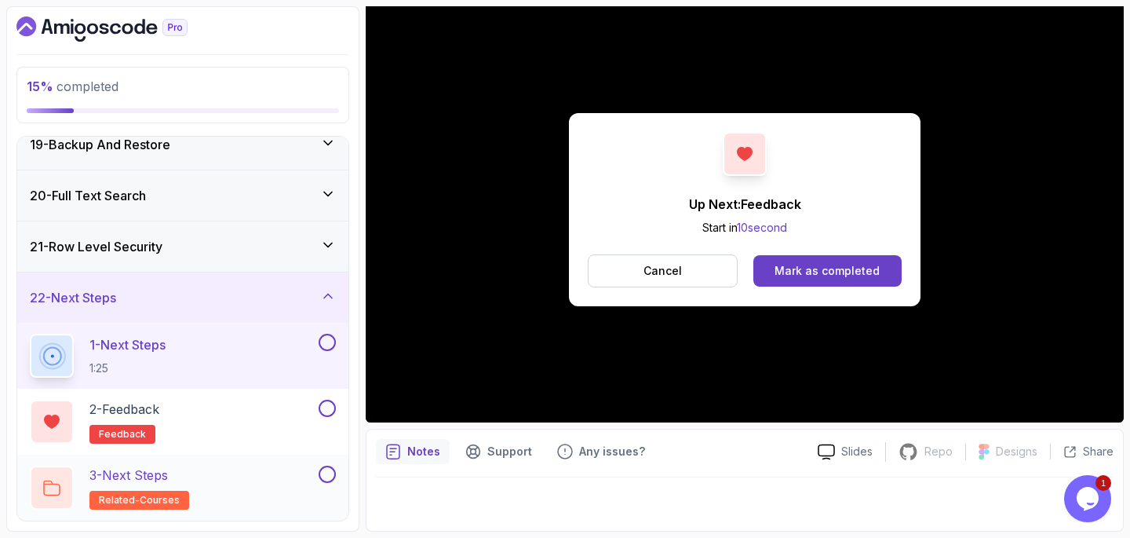
click at [230, 485] on div "3 - Next Steps related-courses" at bounding box center [173, 488] width 286 height 44
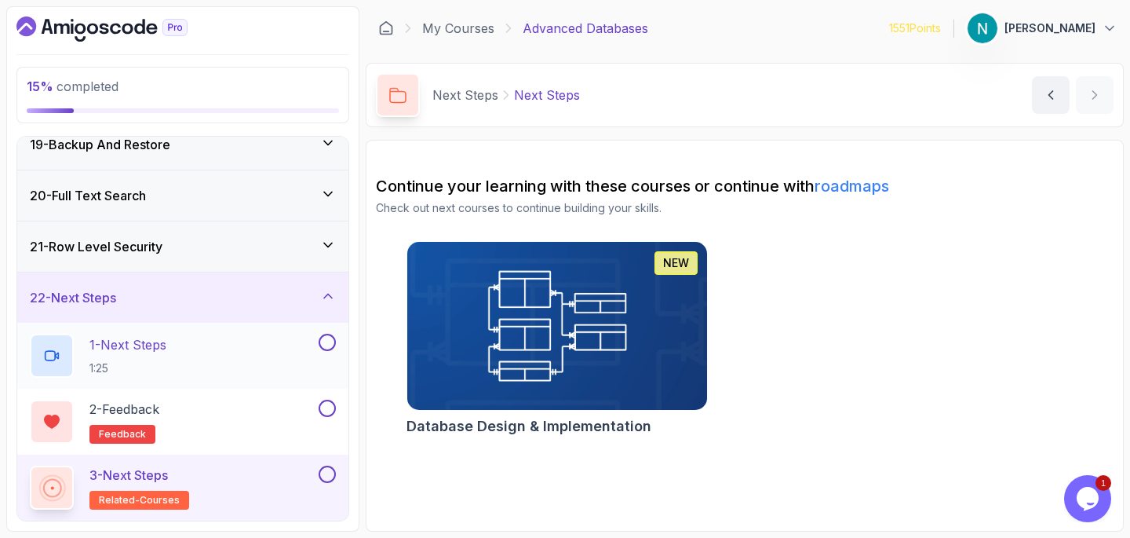
click at [334, 344] on button at bounding box center [327, 342] width 17 height 17
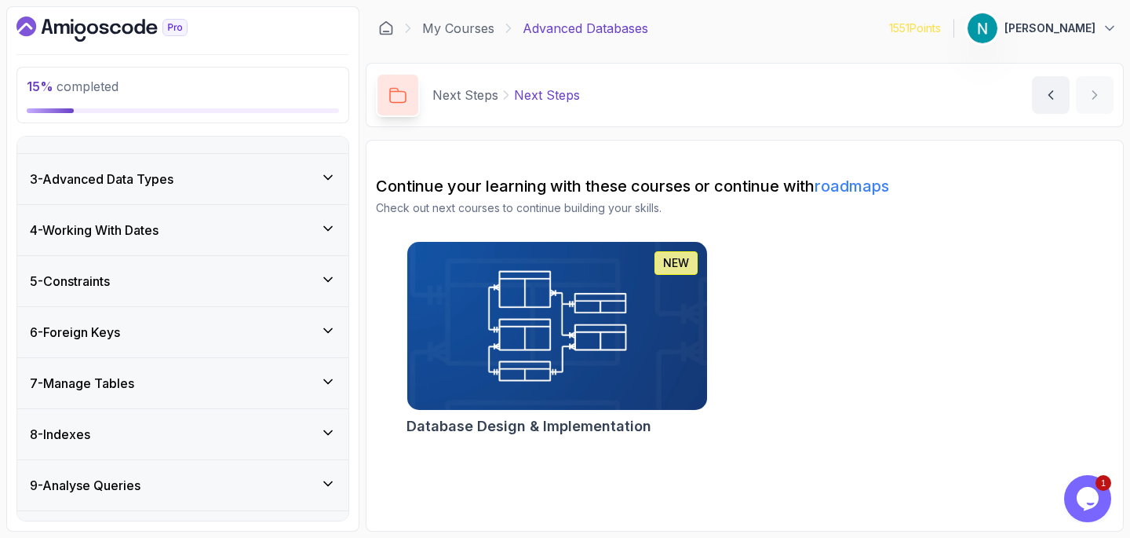
scroll to position [93, 0]
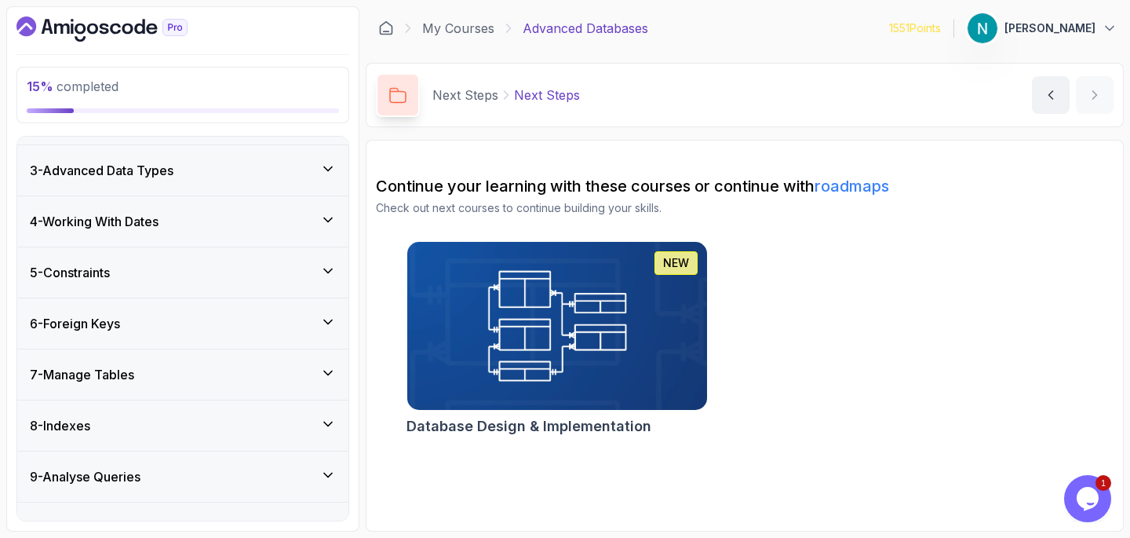
click at [232, 243] on div "4 - Working With Dates" at bounding box center [182, 221] width 331 height 50
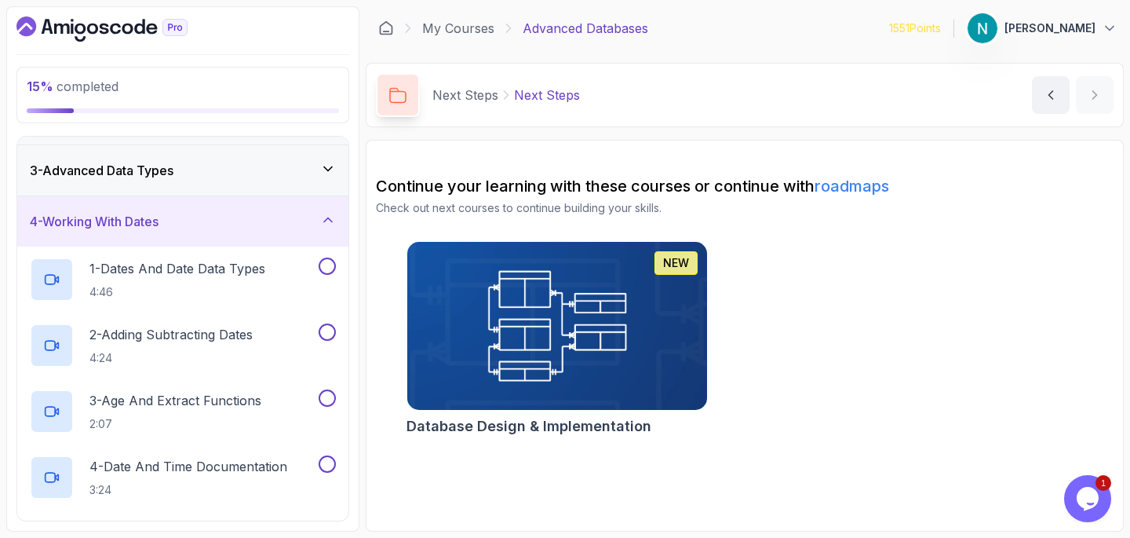
click at [234, 188] on div "3 - Advanced Data Types" at bounding box center [182, 170] width 331 height 50
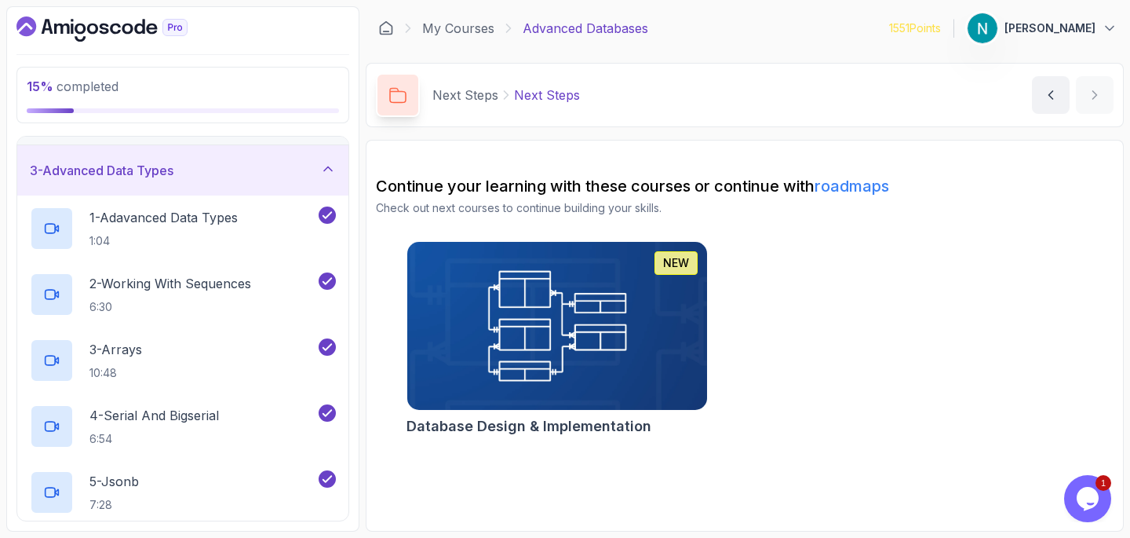
click at [234, 188] on div "3 - Advanced Data Types" at bounding box center [182, 170] width 331 height 50
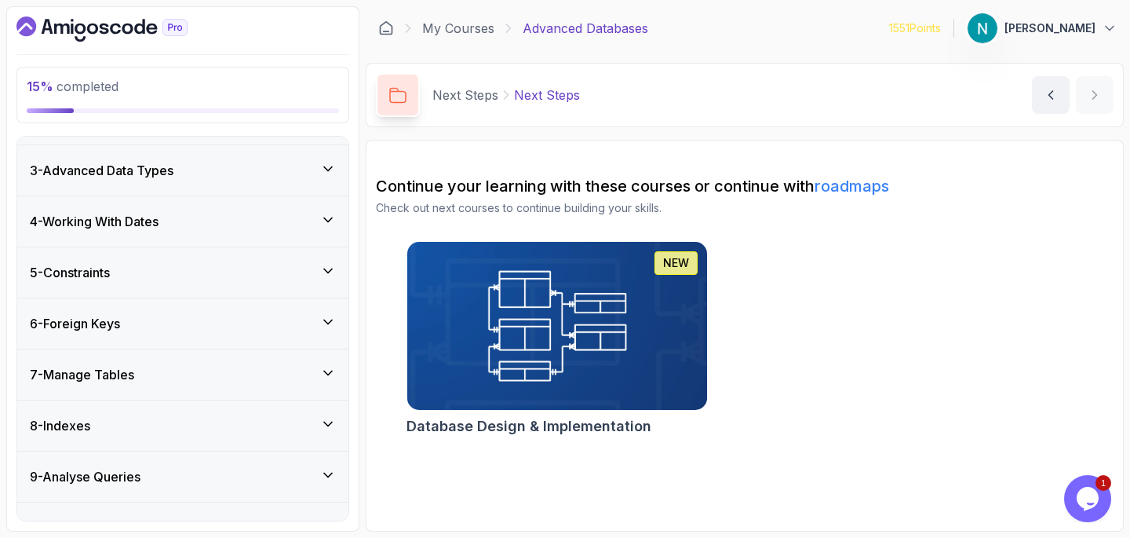
click at [239, 226] on div "4 - Working With Dates" at bounding box center [183, 221] width 306 height 19
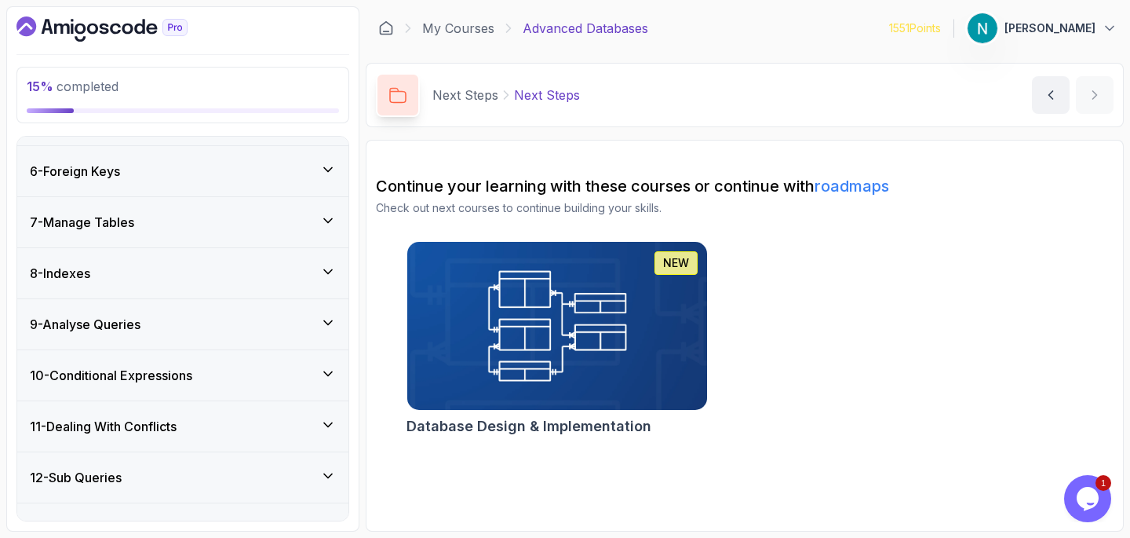
click at [243, 230] on div "7 - Manage Tables" at bounding box center [183, 222] width 306 height 19
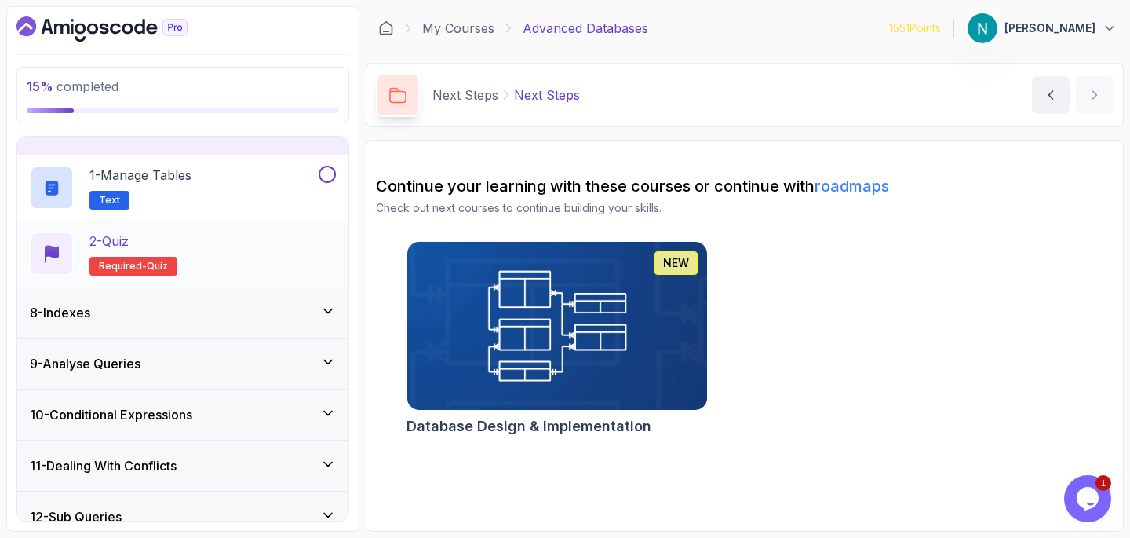
scroll to position [342, 0]
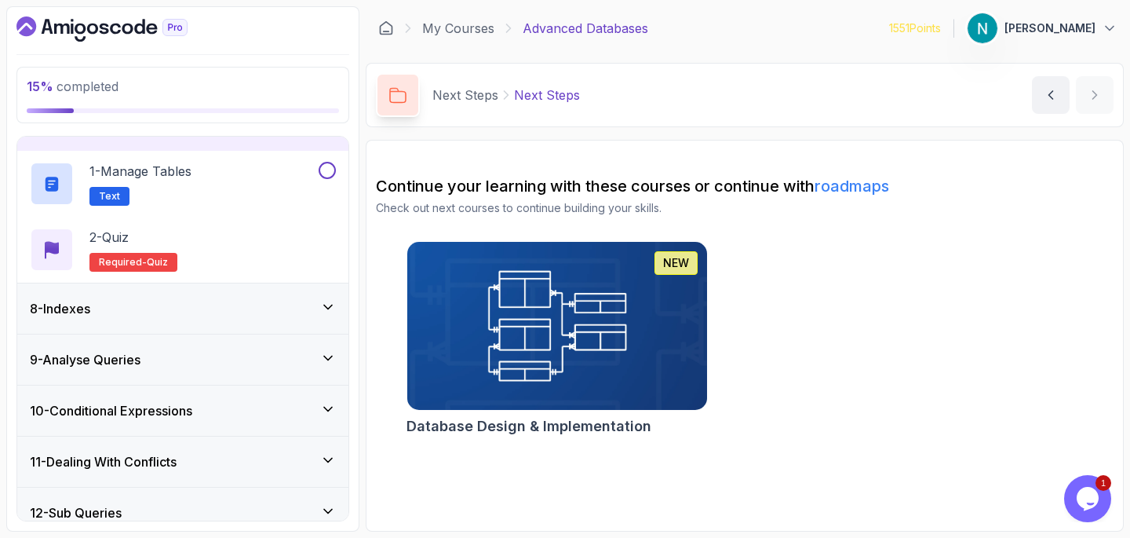
click at [230, 314] on div "8 - Indexes" at bounding box center [183, 308] width 306 height 19
